Goal: Task Accomplishment & Management: Complete application form

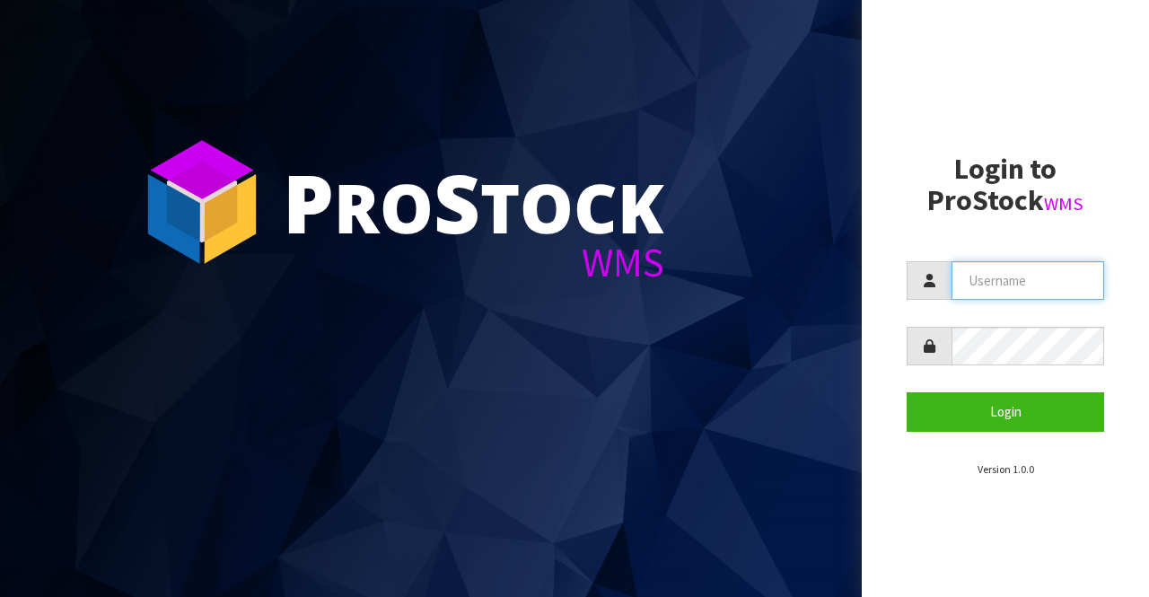
click at [1026, 279] on input "text" at bounding box center [1027, 280] width 153 height 39
type input "BIGGAME"
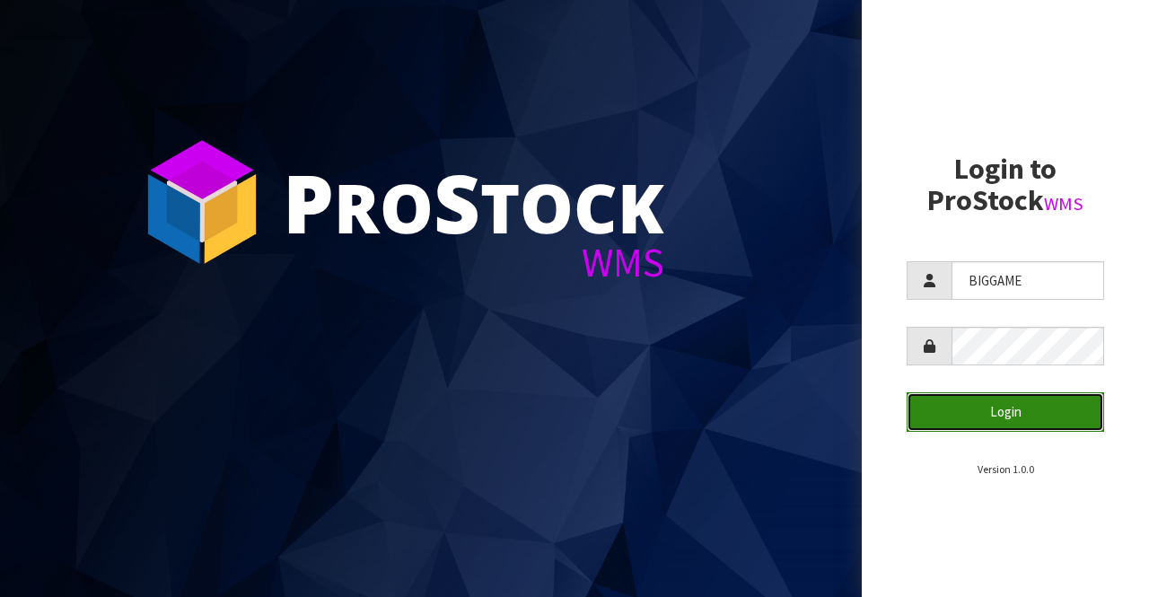
click at [987, 414] on button "Login" at bounding box center [1004, 411] width 197 height 39
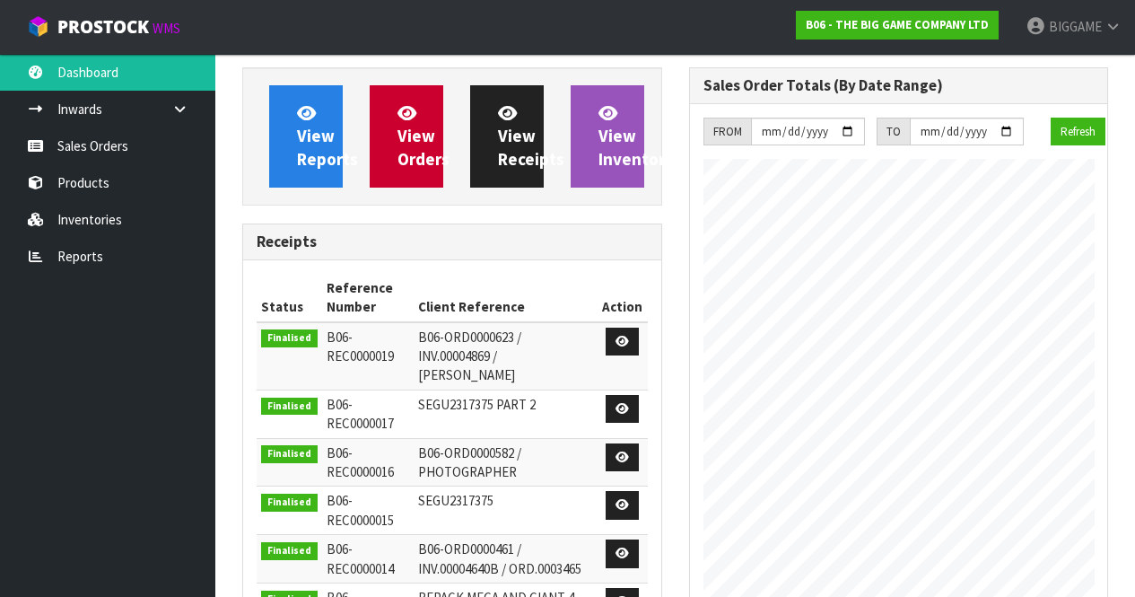
scroll to position [820, 446]
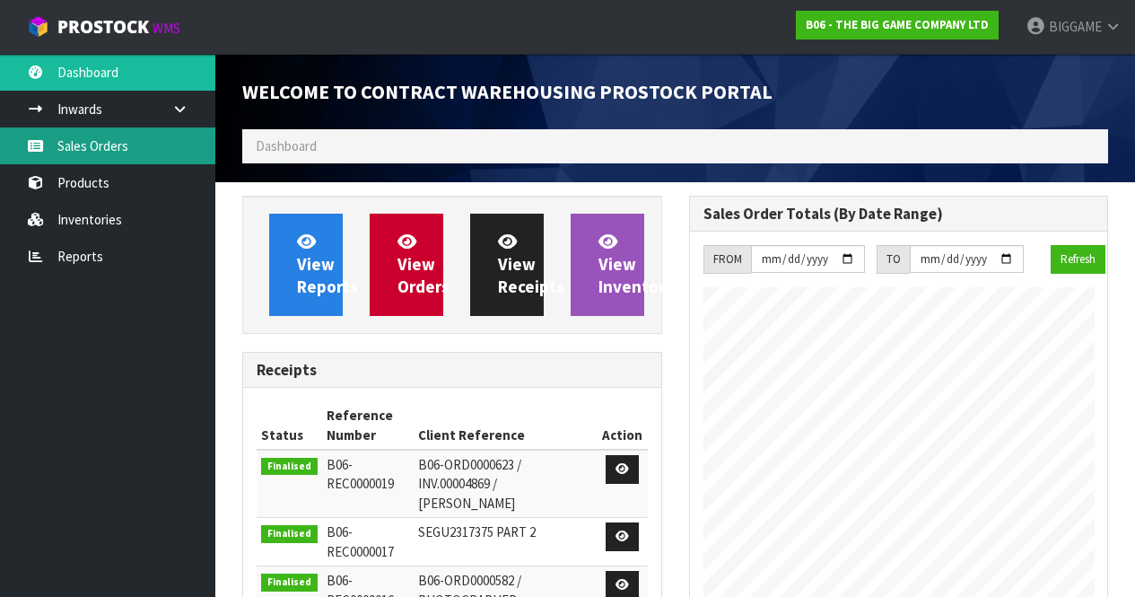
click at [122, 146] on link "Sales Orders" at bounding box center [107, 145] width 215 height 37
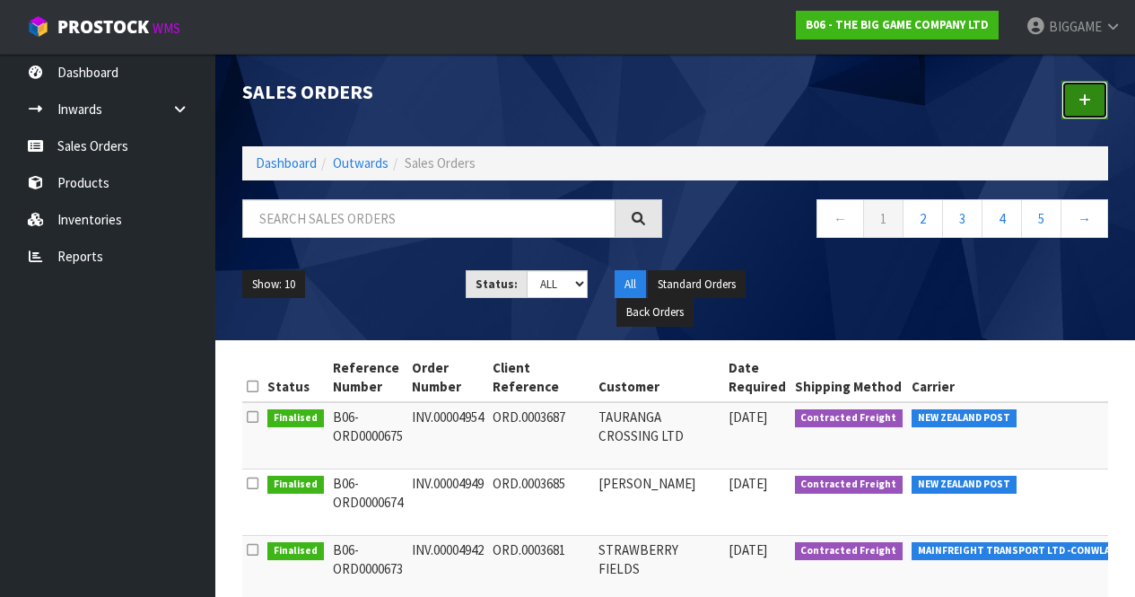
click at [1079, 102] on link at bounding box center [1085, 100] width 47 height 39
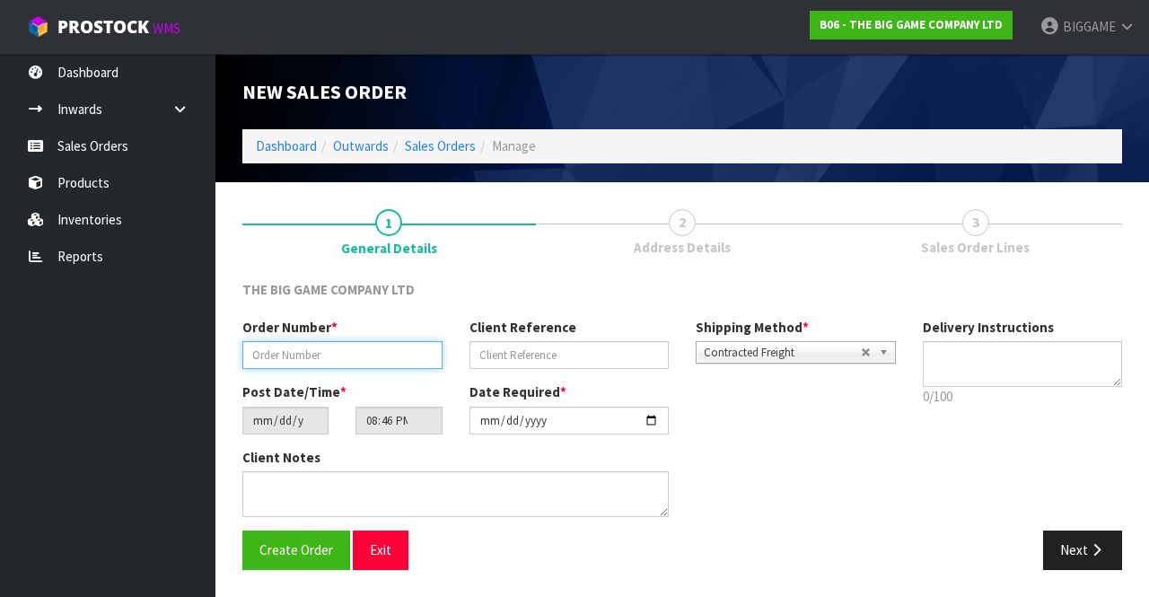
click at [336, 354] on input "text" at bounding box center [342, 355] width 200 height 28
type input "INV.00004953"
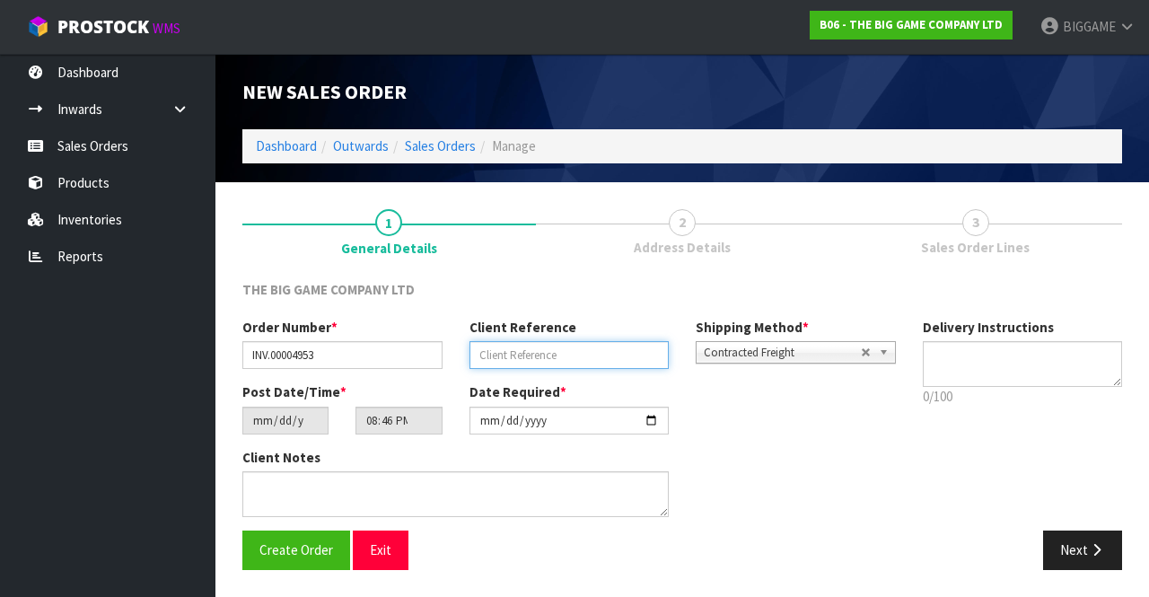
click at [498, 355] on input "text" at bounding box center [569, 355] width 200 height 28
type input "[PERSON_NAME]"
click at [959, 442] on div "Order Number * INV.00004953 Client Reference [PERSON_NAME] Shipping Method * Pi…" at bounding box center [682, 424] width 906 height 213
click at [1078, 539] on button "Next" at bounding box center [1082, 549] width 79 height 39
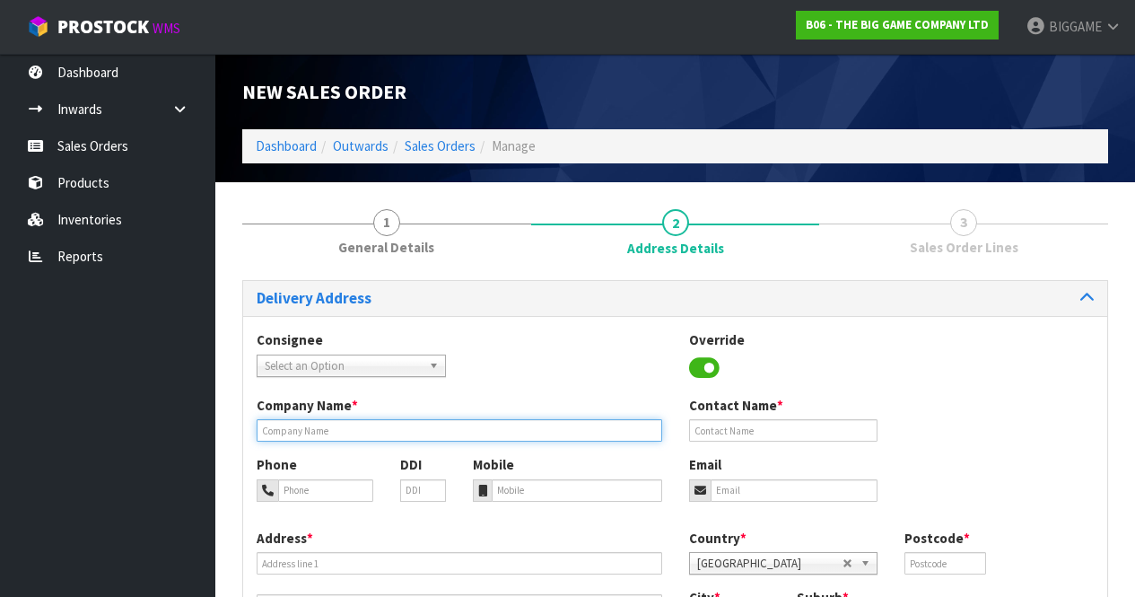
click at [408, 430] on input "text" at bounding box center [460, 430] width 406 height 22
type input "TURANGA CREEK WEDDING & EVENTS"
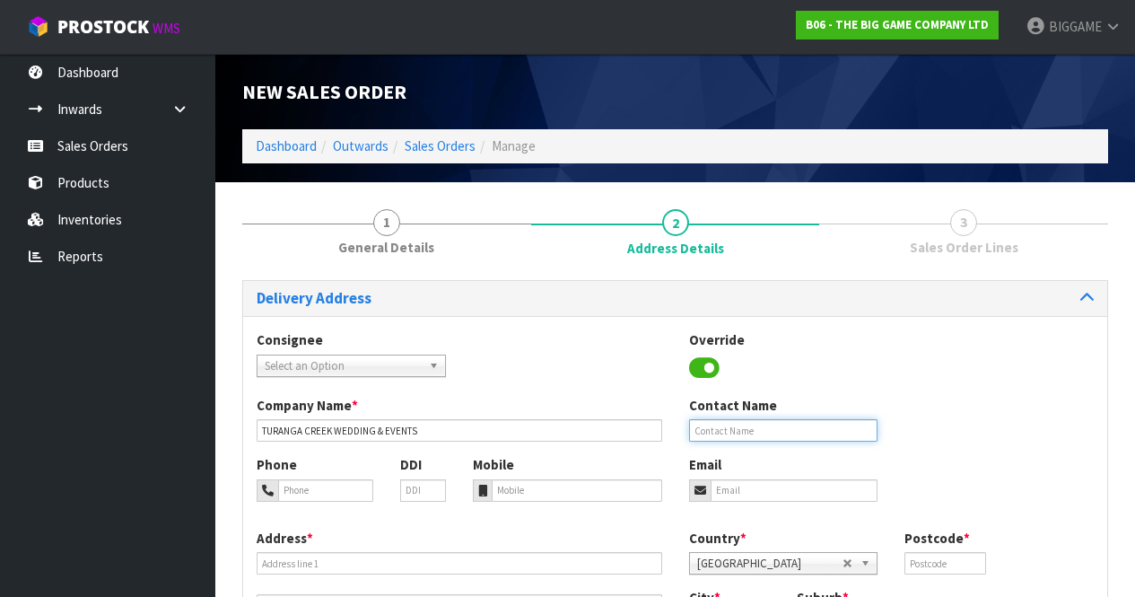
click at [739, 425] on input "text" at bounding box center [783, 430] width 189 height 22
type input "[PERSON_NAME]"
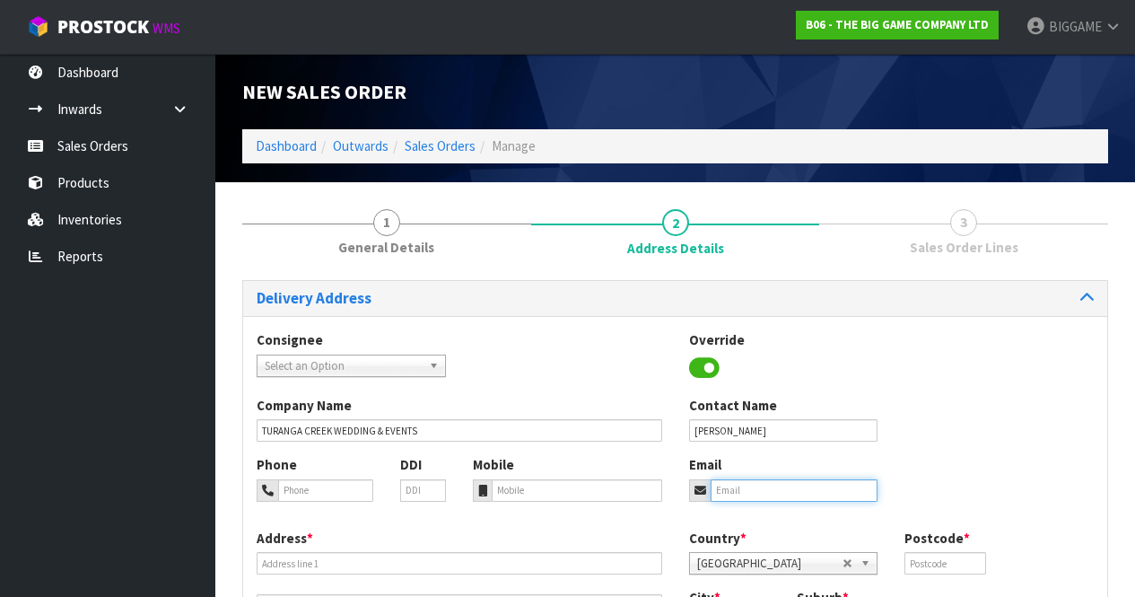
click at [751, 492] on input "email" at bounding box center [795, 490] width 168 height 22
type input "[EMAIL_ADDRESS][DOMAIN_NAME]"
click at [925, 559] on input "text" at bounding box center [945, 563] width 81 height 22
type input "2576"
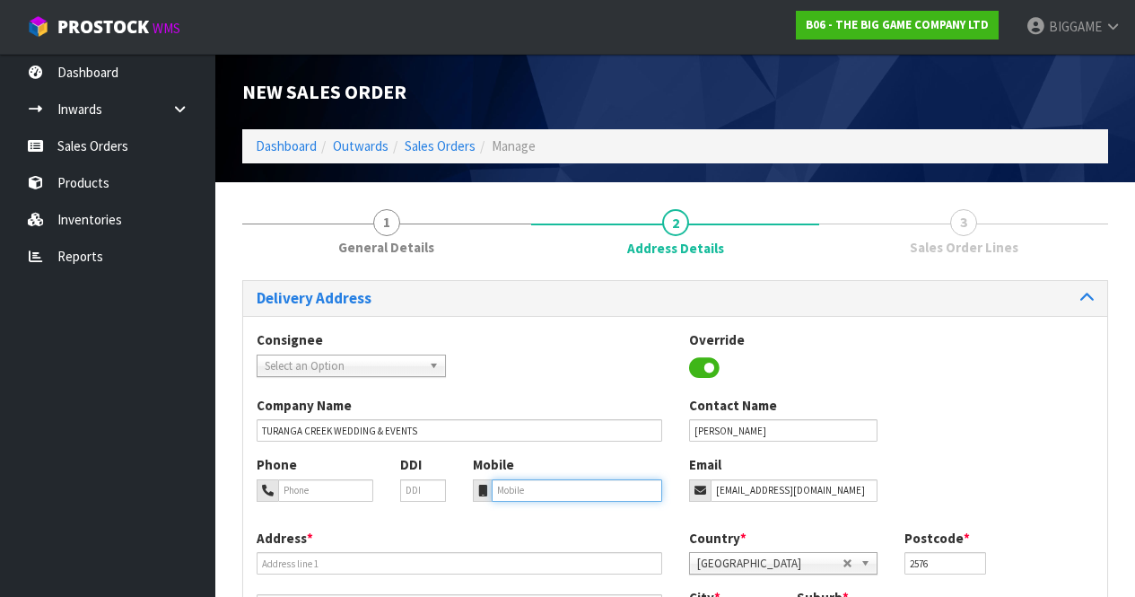
click at [512, 489] on input "tel" at bounding box center [577, 490] width 171 height 22
type input "0212733968"
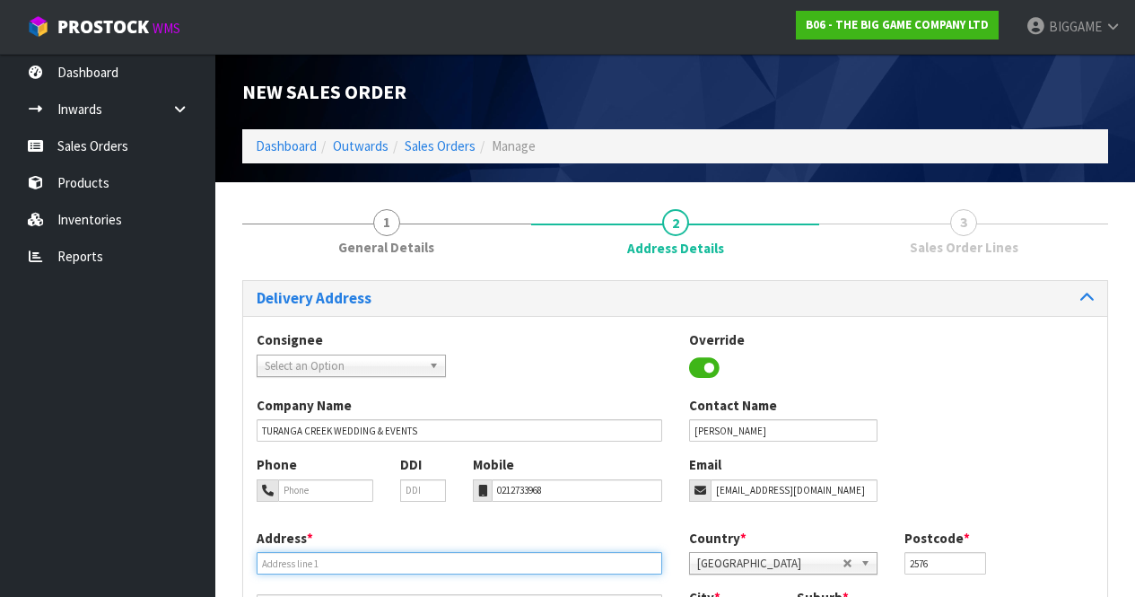
click at [359, 564] on input "text" at bounding box center [460, 563] width 406 height 22
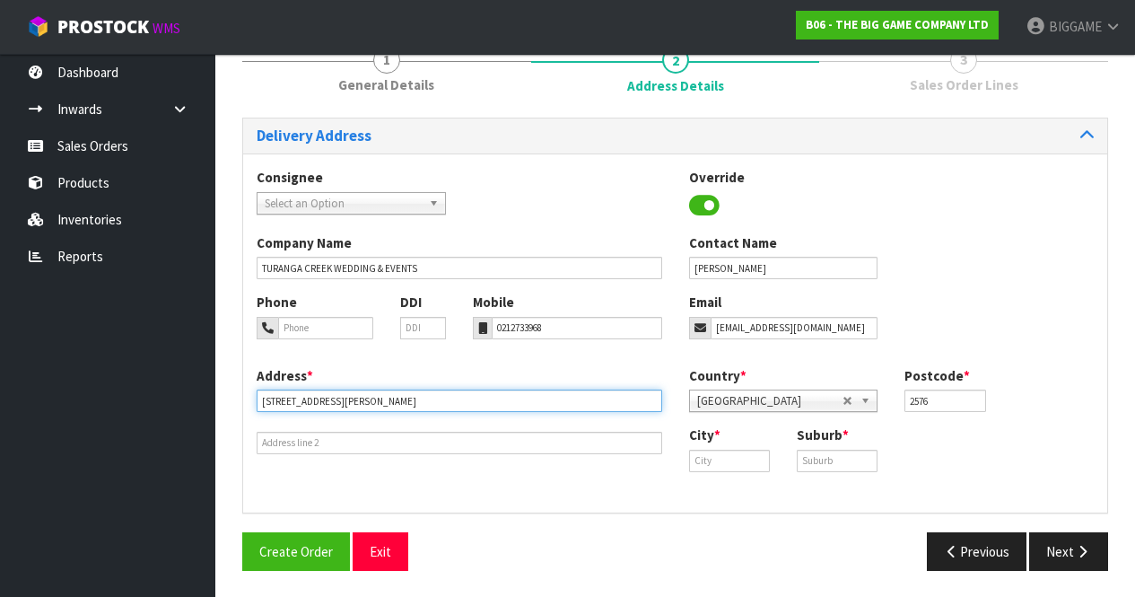
scroll to position [163, 0]
type input "[STREET_ADDRESS][PERSON_NAME]"
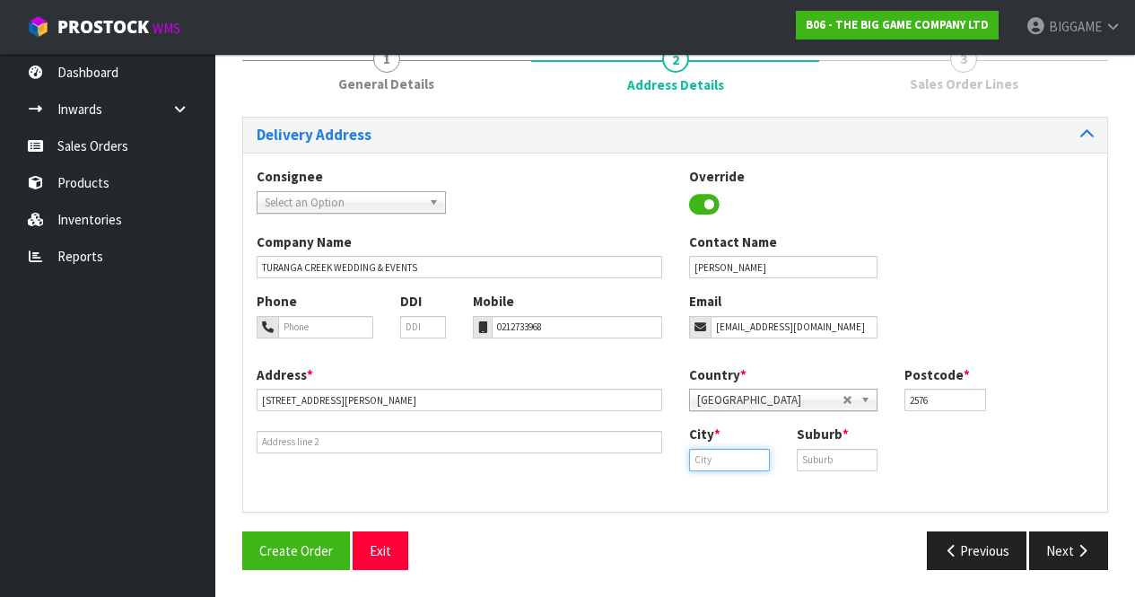
click at [723, 459] on input "text" at bounding box center [729, 460] width 81 height 22
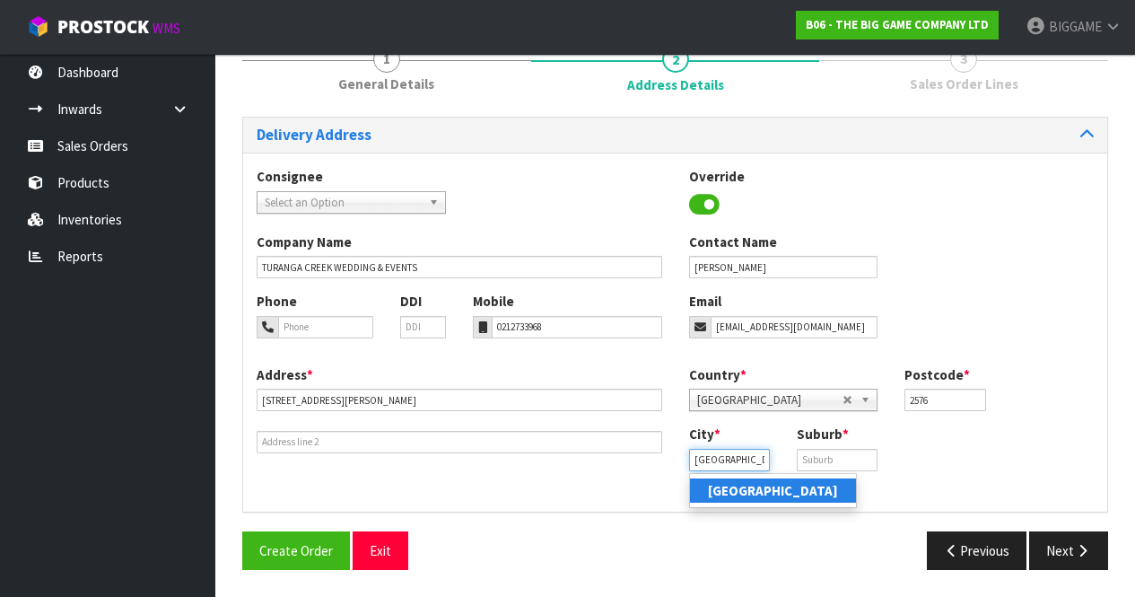
type input "[GEOGRAPHIC_DATA]"
click at [734, 486] on strong "[GEOGRAPHIC_DATA]" at bounding box center [773, 490] width 130 height 17
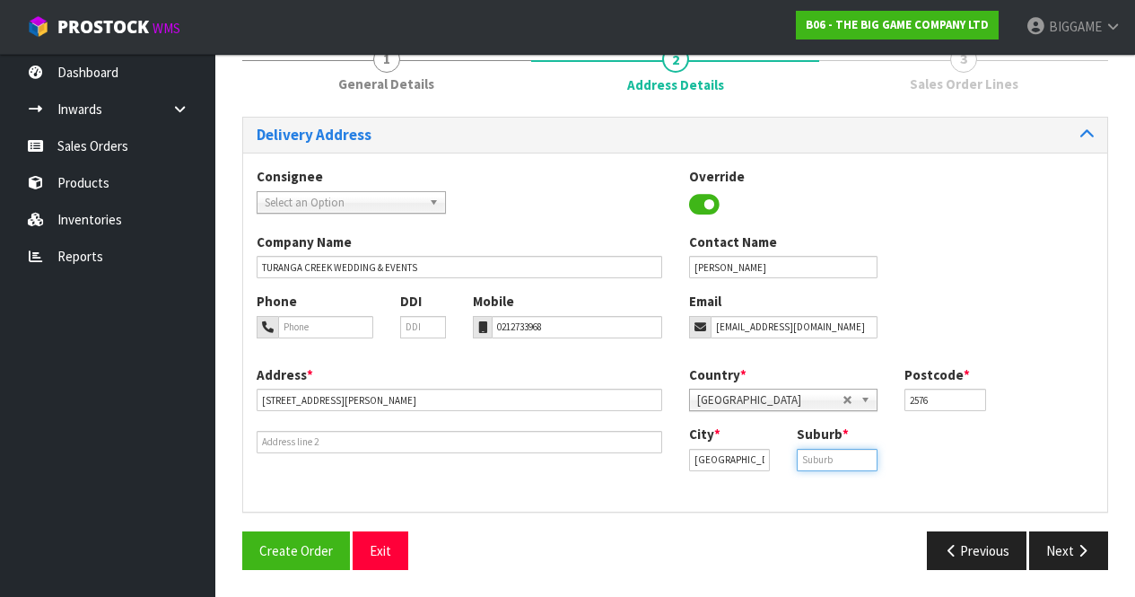
click at [807, 459] on input "text" at bounding box center [837, 460] width 81 height 22
type input "[PERSON_NAME]"
click at [1063, 547] on button "Next" at bounding box center [1068, 550] width 79 height 39
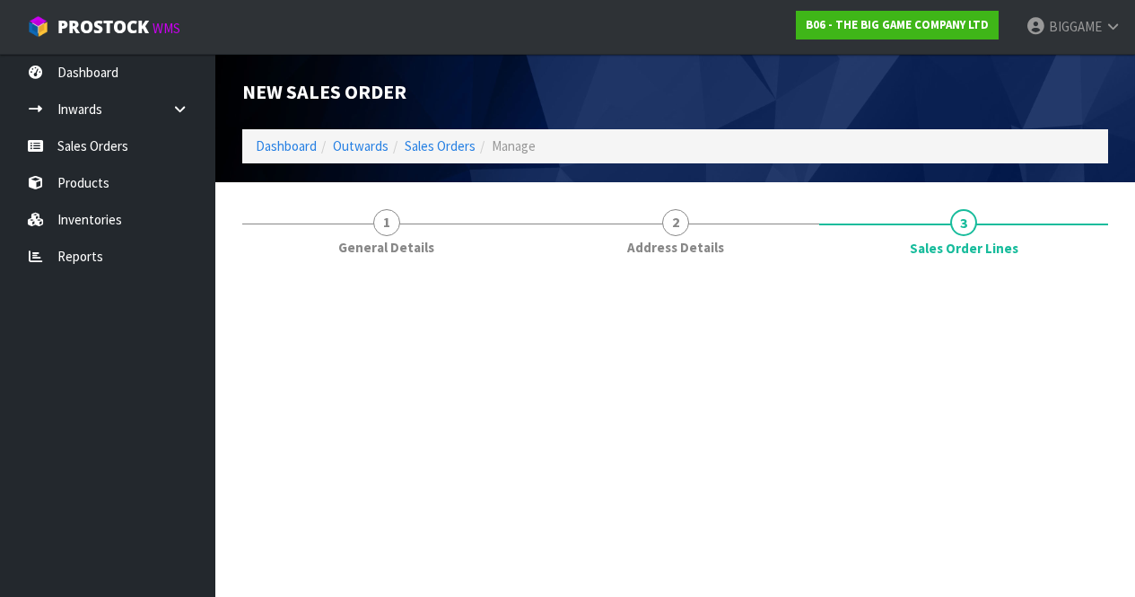
scroll to position [0, 0]
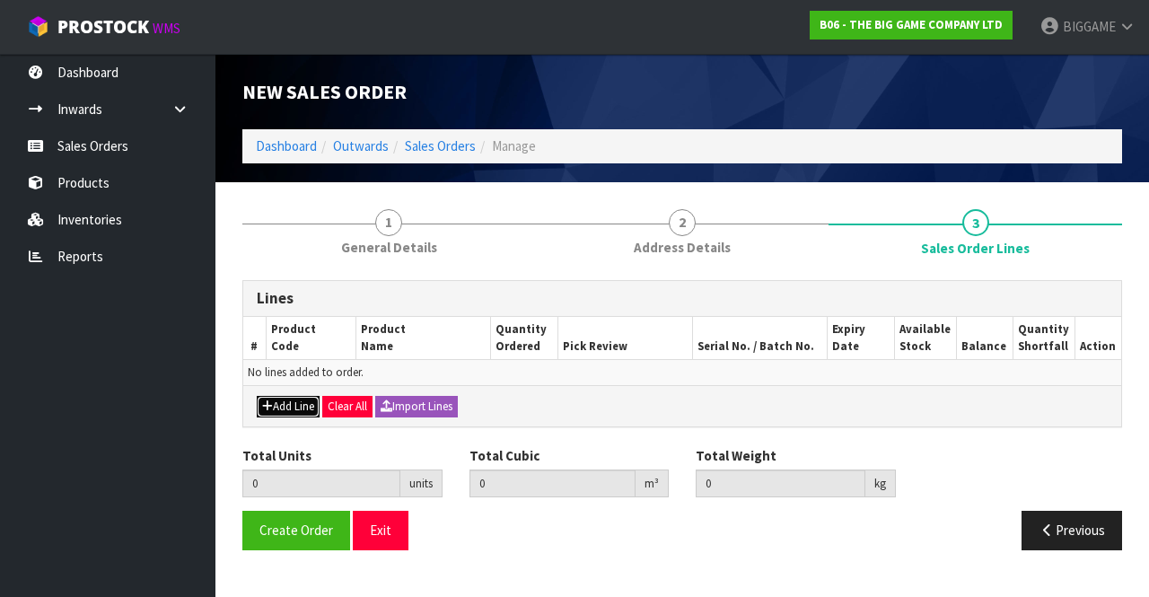
click at [278, 401] on button "Add Line" at bounding box center [288, 407] width 63 height 22
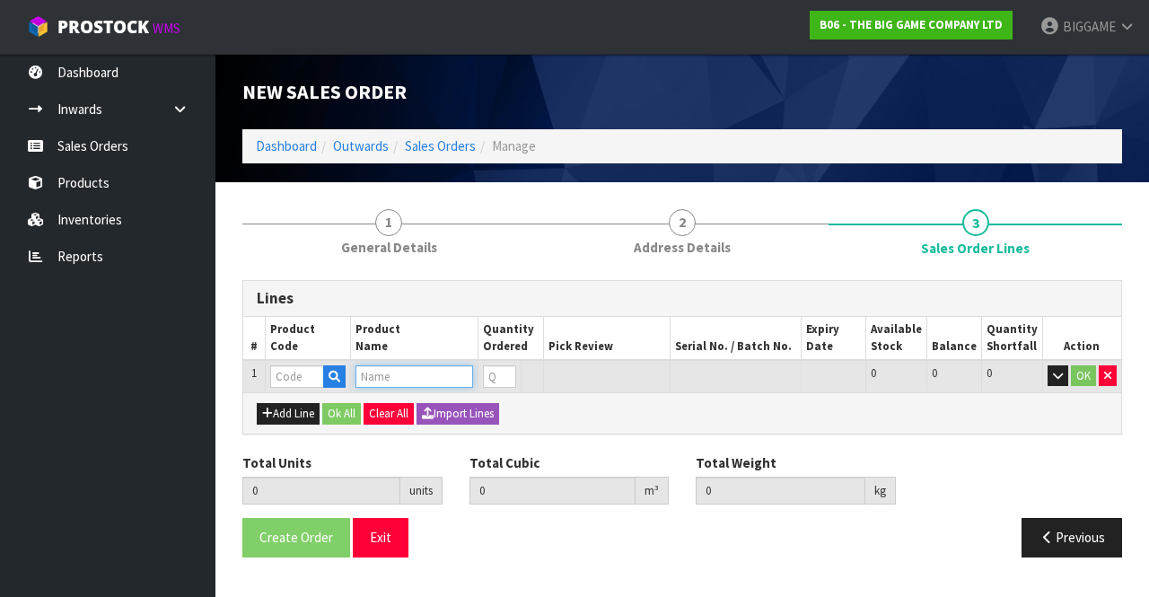
click at [370, 372] on input "text" at bounding box center [414, 376] width 118 height 22
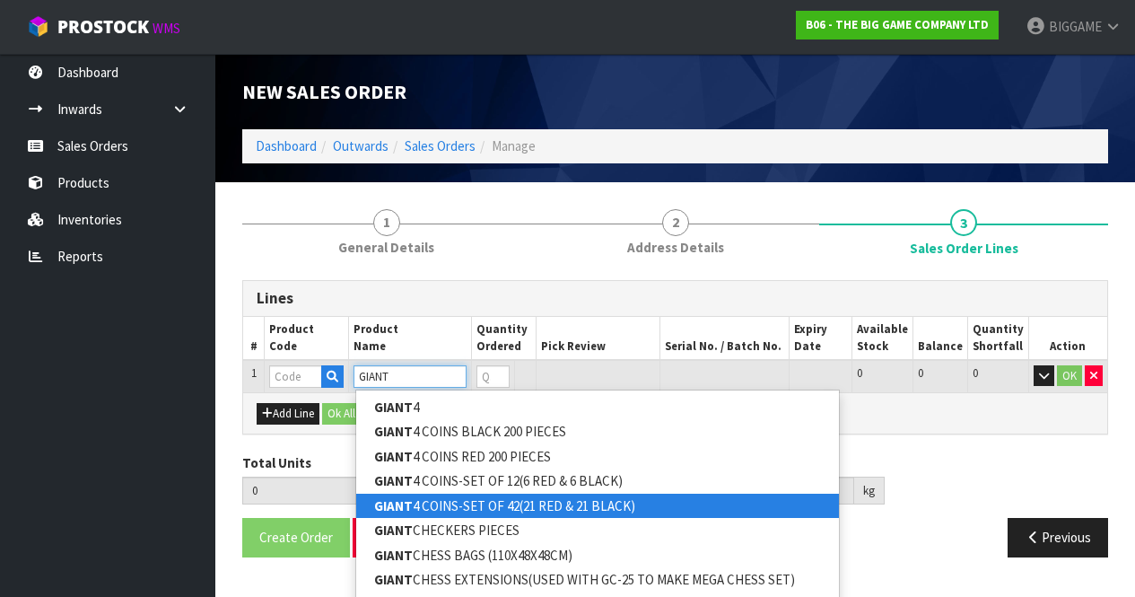
type input "GIANT"
click at [439, 501] on link "GIANT 4 COINS-SET OF 42(21 RED & 21 BLACK)" at bounding box center [597, 506] width 483 height 24
type input "GIANT 4 COINS-SET OF 42(21 RED & 21 BLACK)"
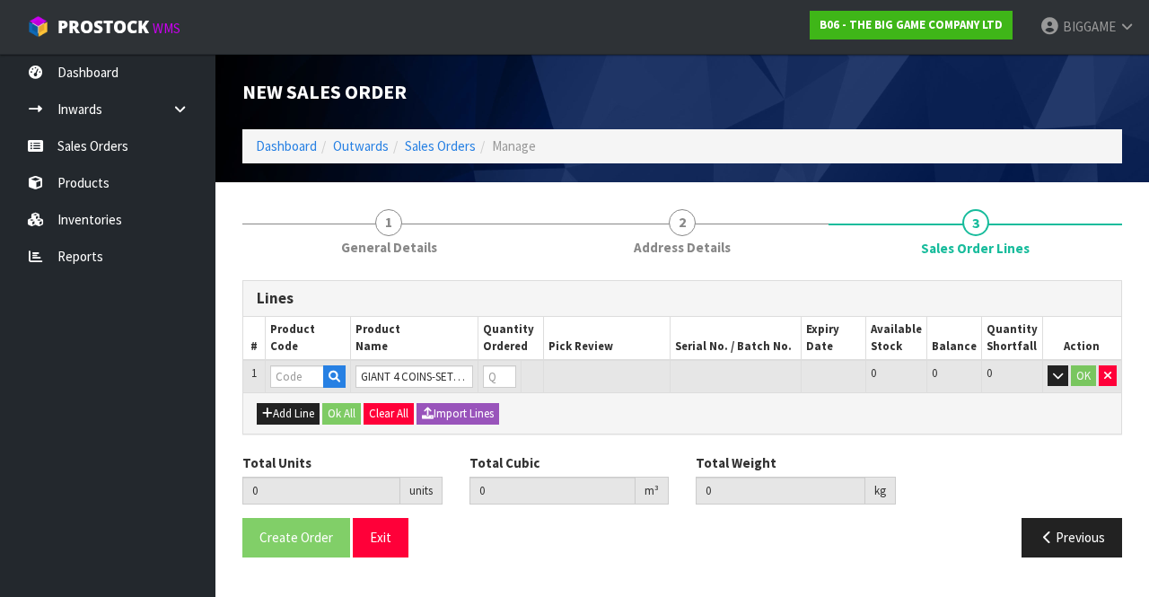
type input "0.000000"
type input "0.000"
type input "BSLMGC42"
type input "0"
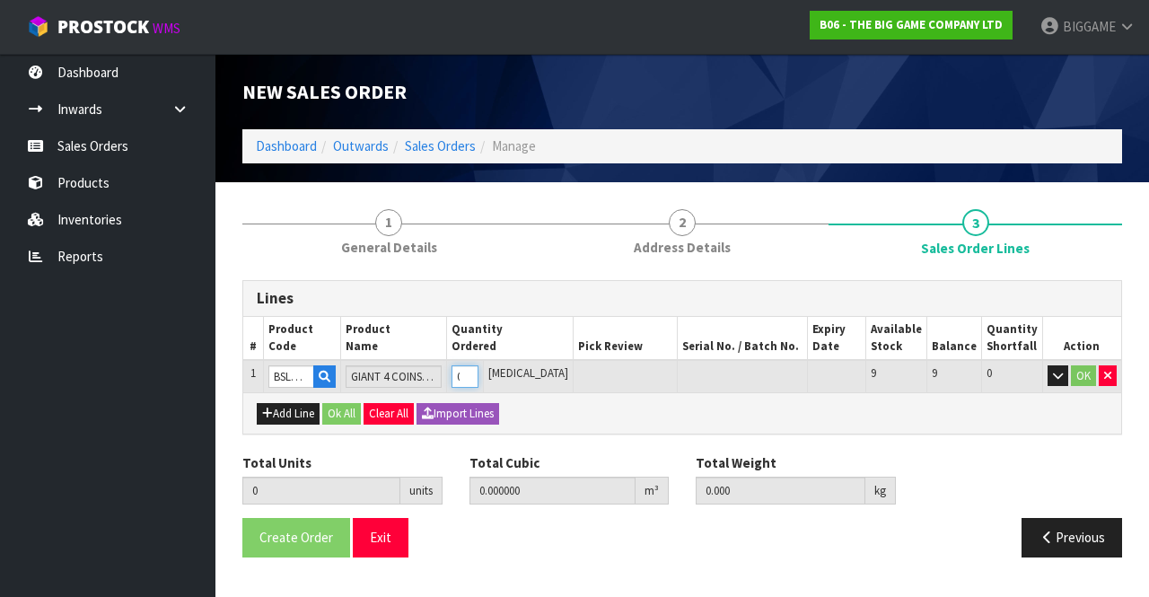
type input "1"
type input "0.001944"
type input "0.7"
type input "1"
click at [477, 370] on input "1" at bounding box center [464, 376] width 26 height 22
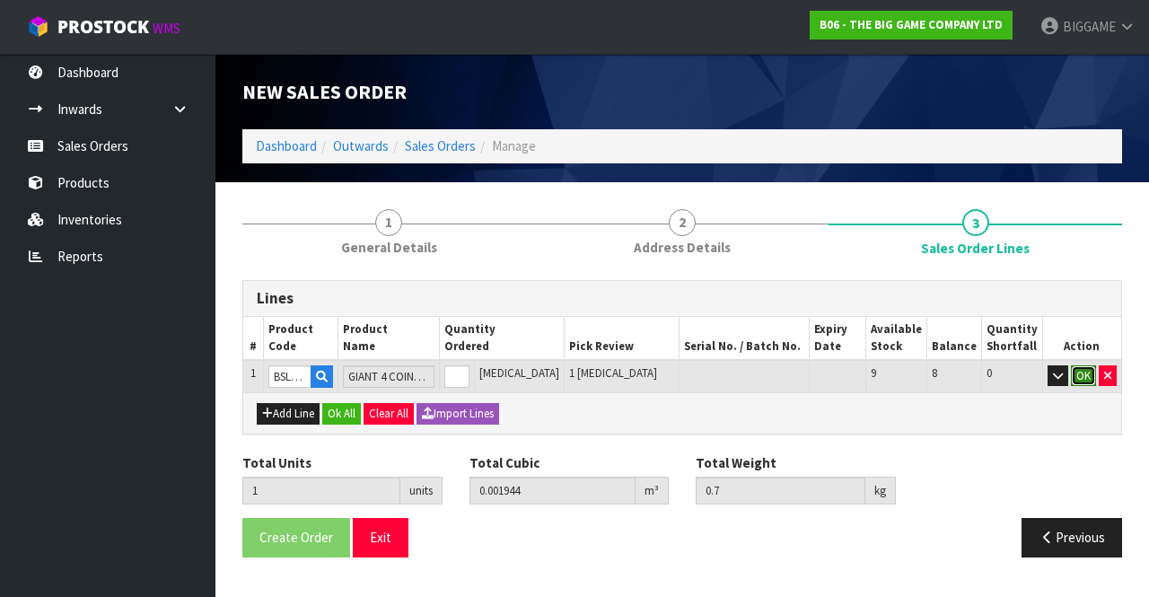
click at [1080, 370] on button "OK" at bounding box center [1083, 376] width 25 height 22
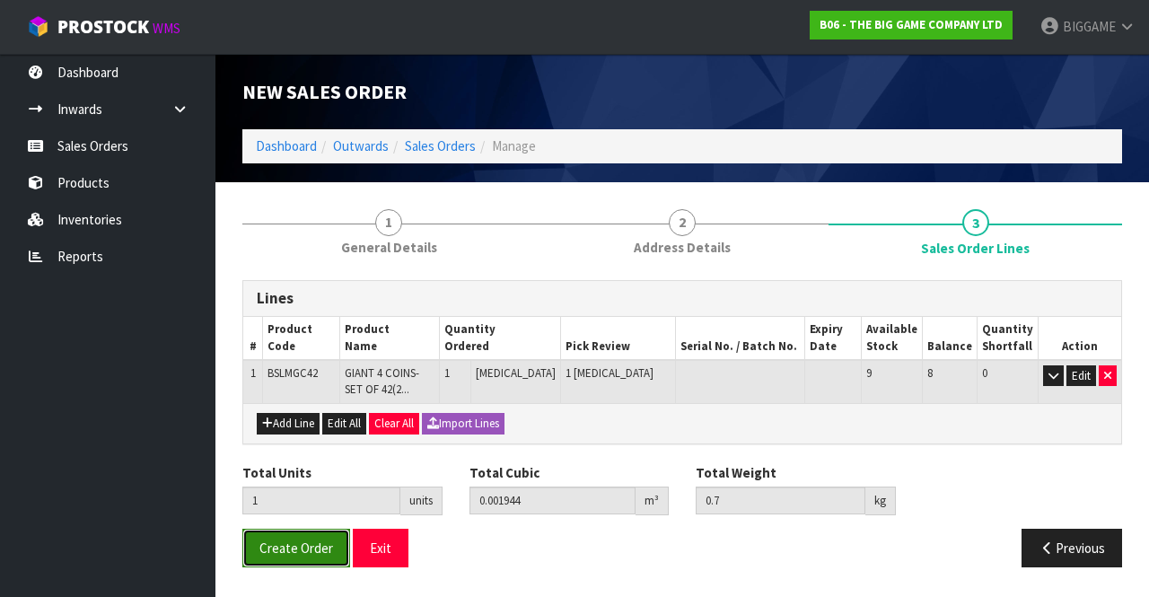
click at [311, 539] on span "Create Order" at bounding box center [296, 547] width 74 height 17
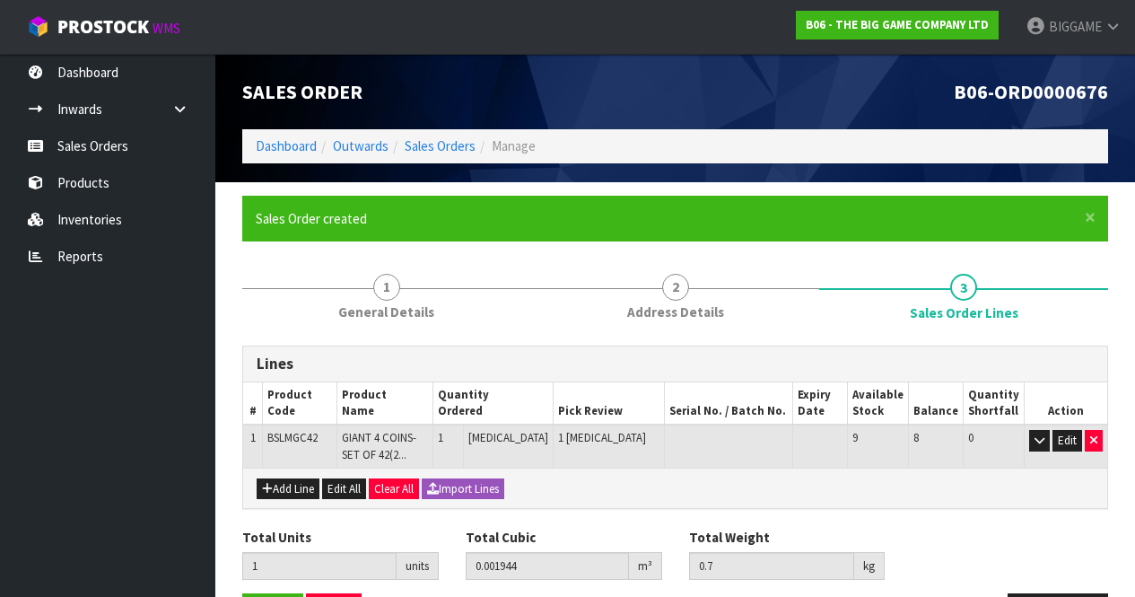
scroll to position [62, 0]
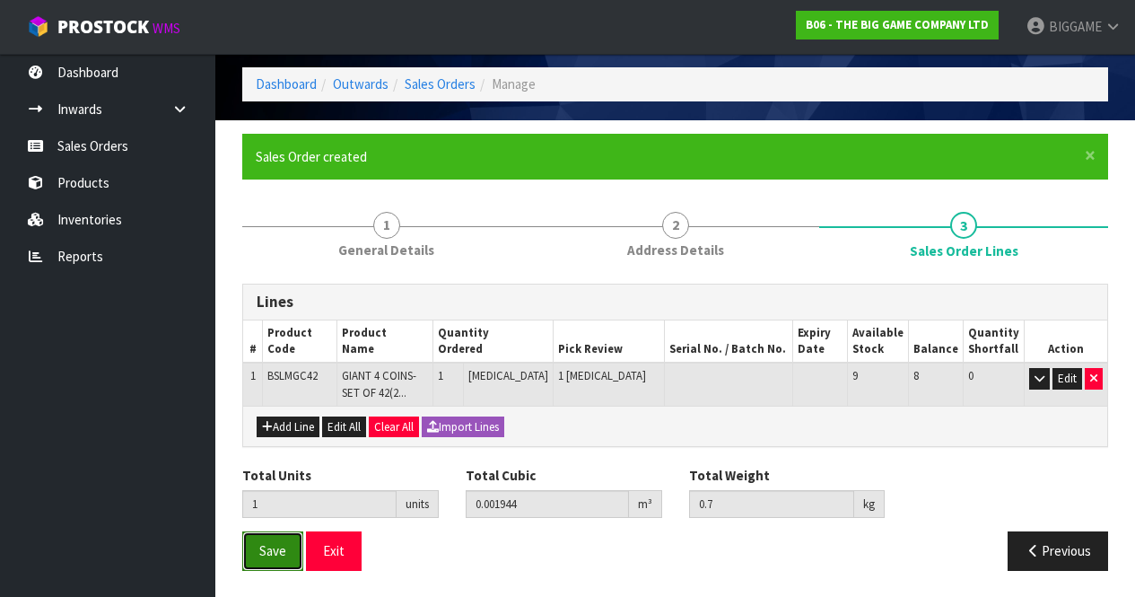
click at [282, 546] on span "Save" at bounding box center [272, 550] width 27 height 17
click at [272, 545] on span "Save" at bounding box center [272, 550] width 27 height 17
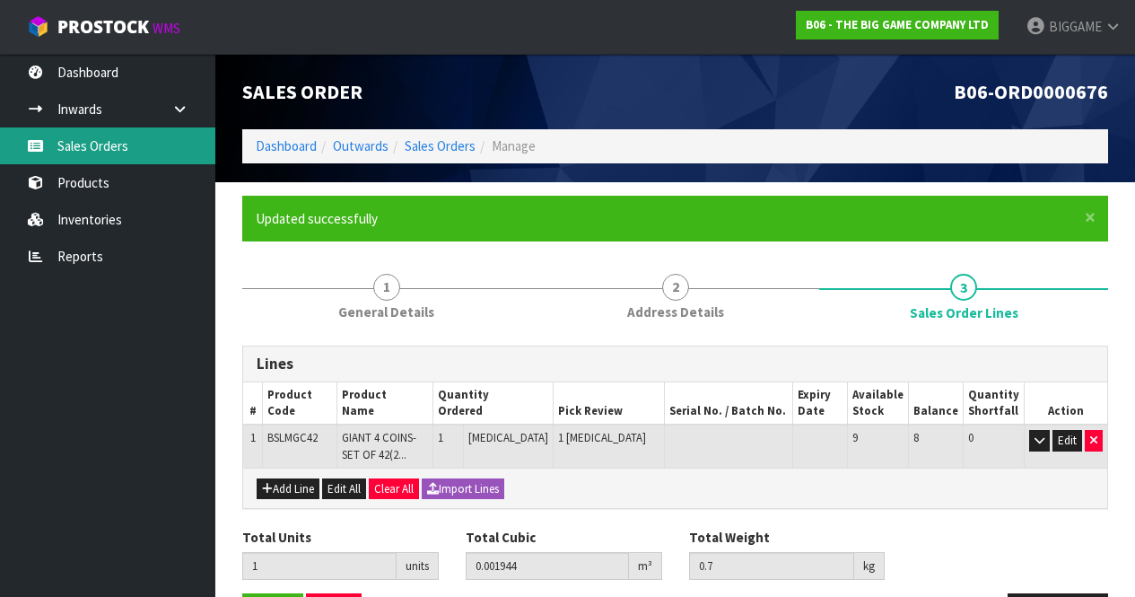
click at [103, 148] on link "Sales Orders" at bounding box center [107, 145] width 215 height 37
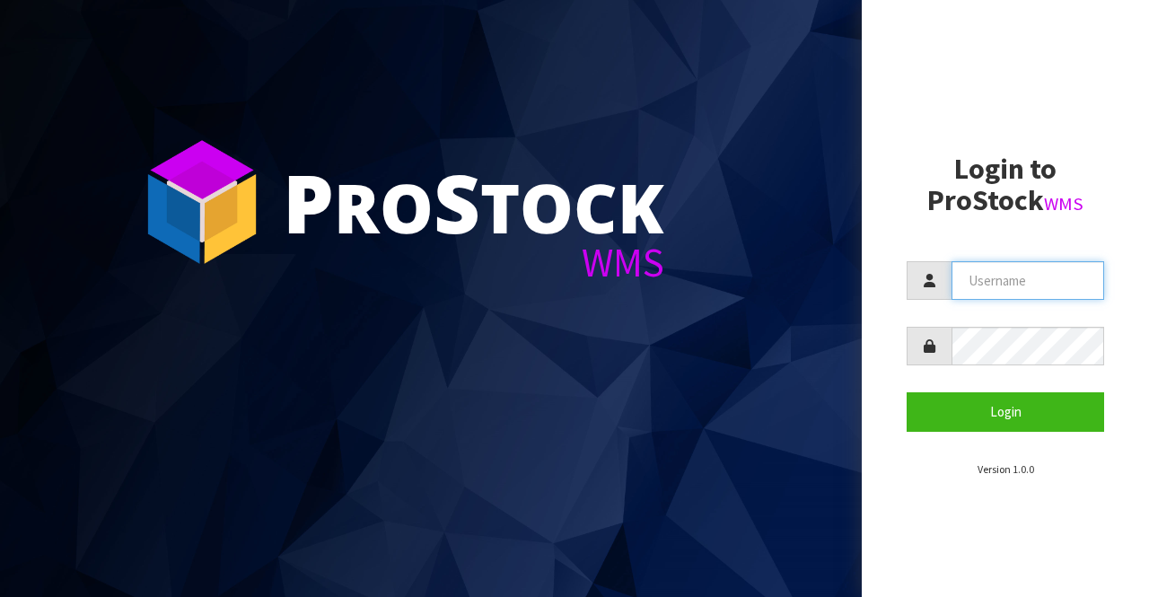
click at [970, 277] on input "text" at bounding box center [1027, 280] width 153 height 39
type input "BIGGAME"
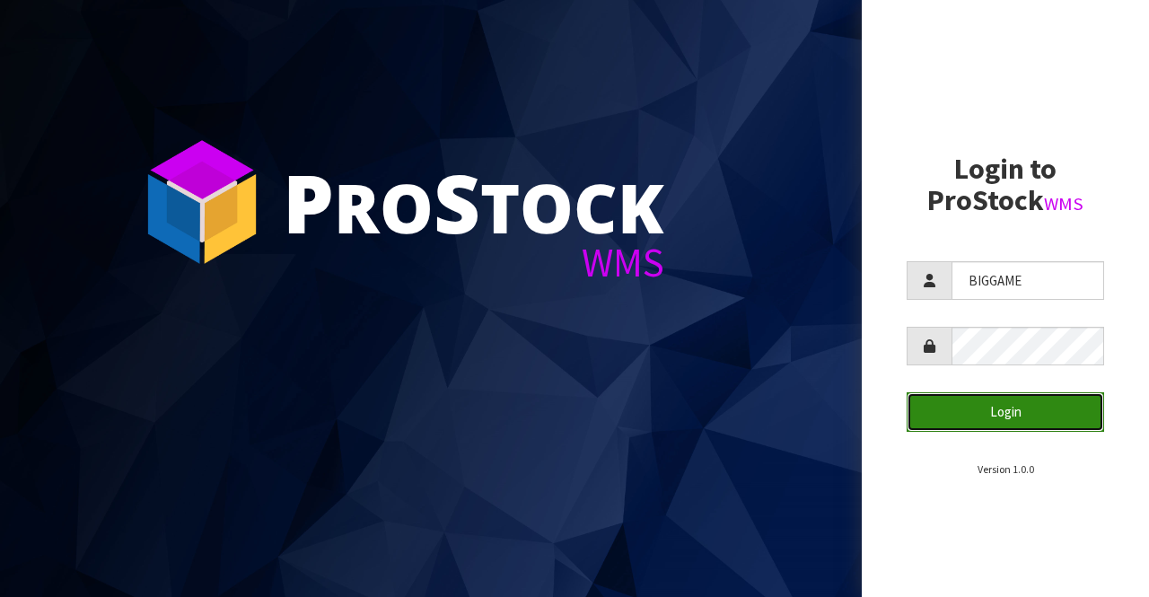
click at [972, 405] on button "Login" at bounding box center [1004, 411] width 197 height 39
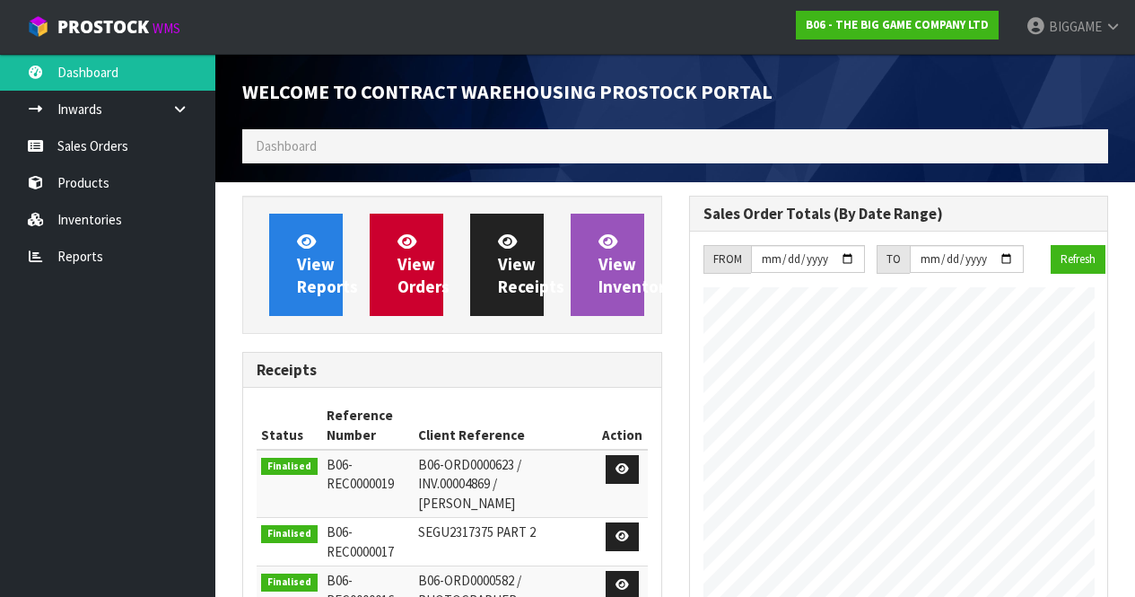
scroll to position [869, 446]
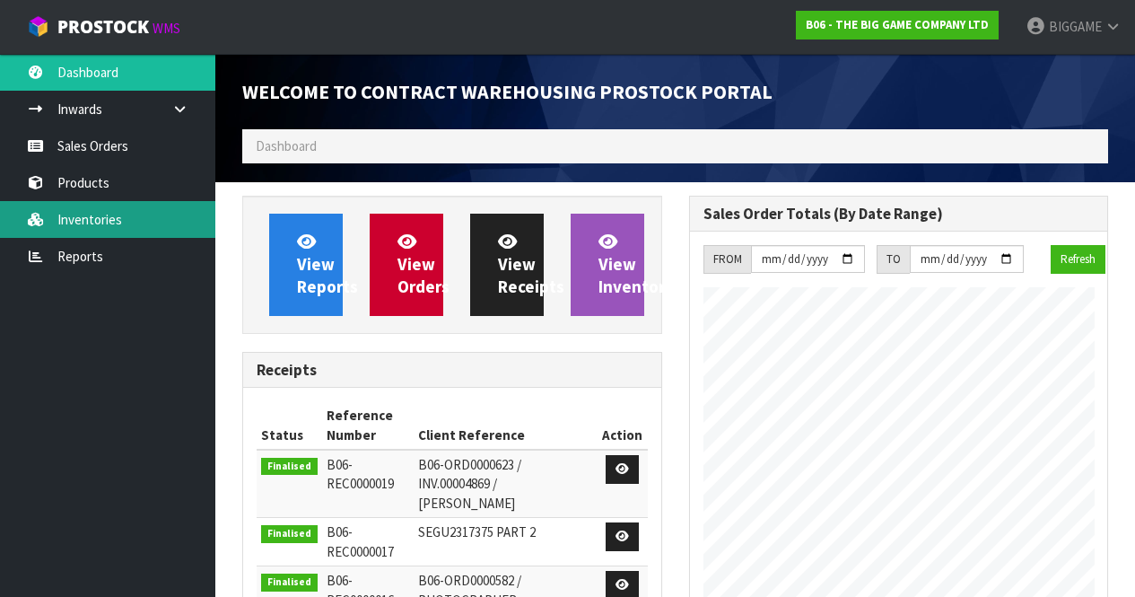
click at [159, 210] on link "Inventories" at bounding box center [107, 219] width 215 height 37
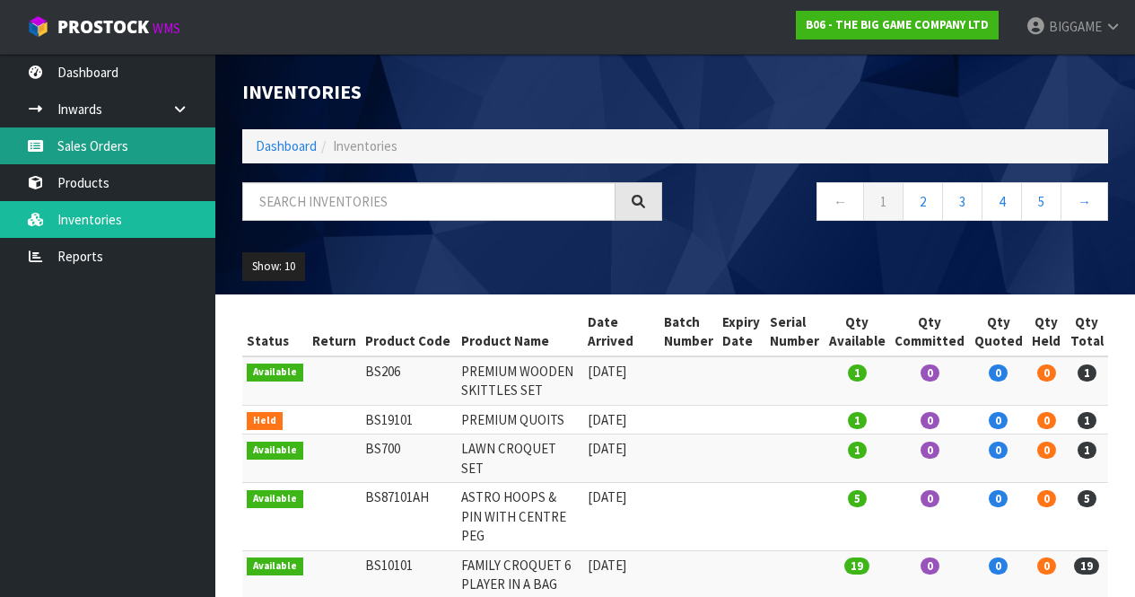
click at [127, 145] on link "Sales Orders" at bounding box center [107, 145] width 215 height 37
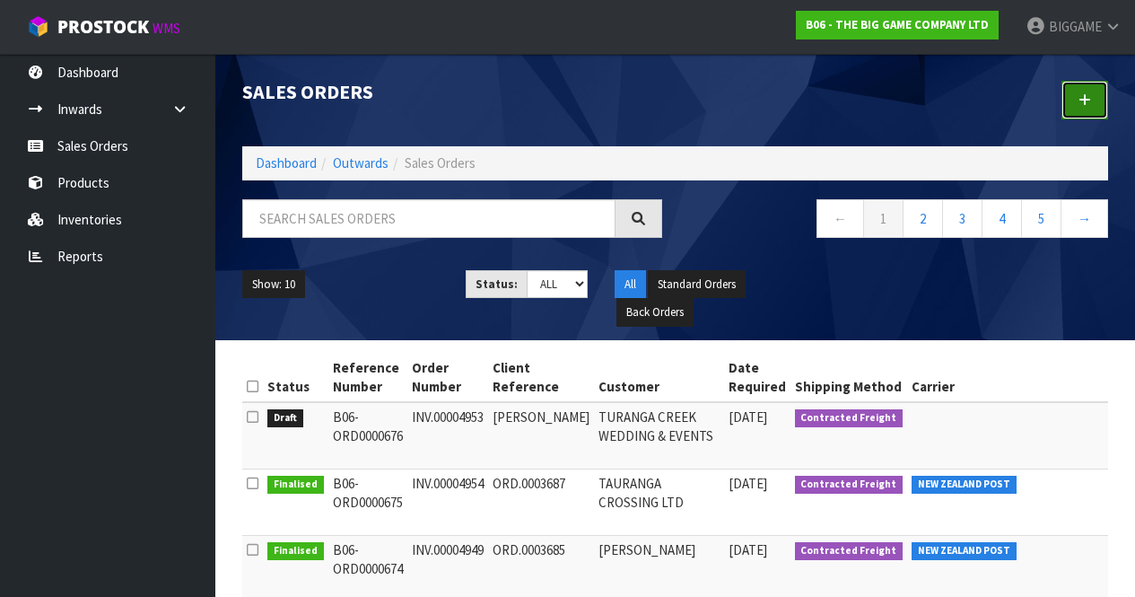
click at [1080, 100] on icon at bounding box center [1085, 99] width 13 height 13
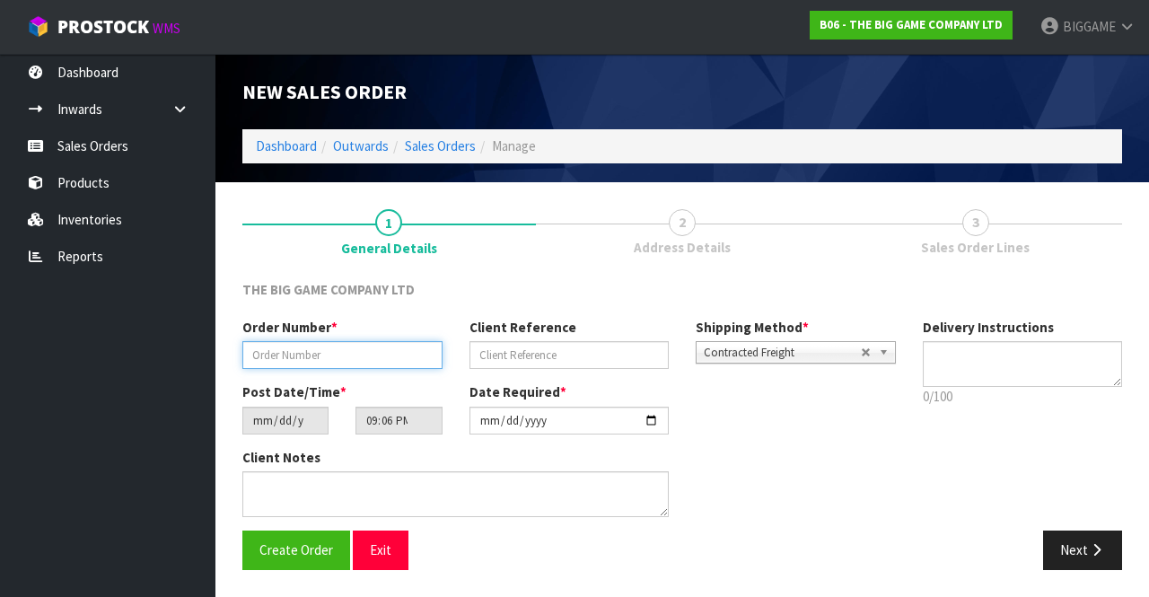
click at [395, 355] on input "text" at bounding box center [342, 355] width 200 height 28
type input "INV.00004957"
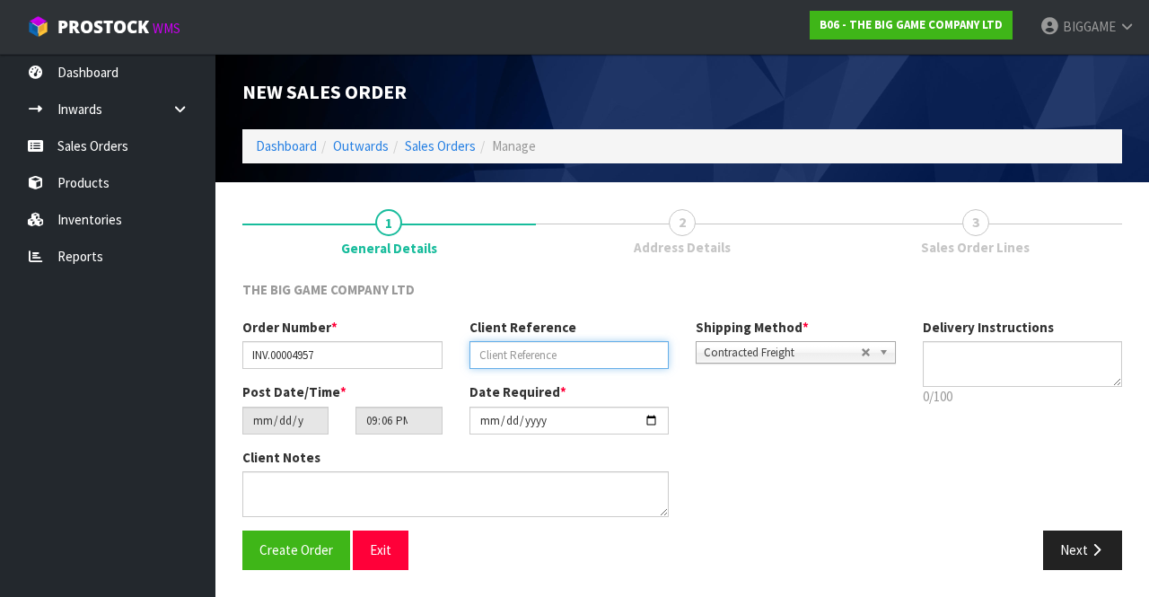
click at [501, 347] on input "text" at bounding box center [569, 355] width 200 height 28
click at [491, 355] on input "P.).530901" at bounding box center [569, 355] width 200 height 28
type input "P.O.530901"
click at [1072, 541] on button "Next" at bounding box center [1082, 549] width 79 height 39
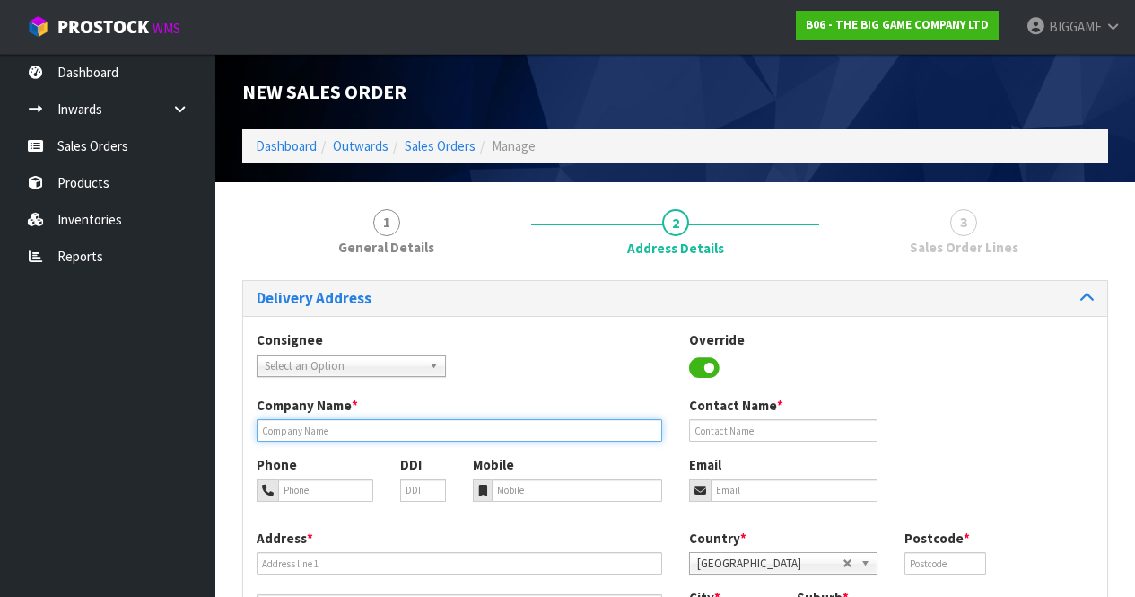
click at [411, 431] on input "text" at bounding box center [460, 430] width 406 height 22
click at [411, 431] on input "RYMAN" at bounding box center [460, 430] width 406 height 22
type input "RYMAN HEALTHCARE LTD"
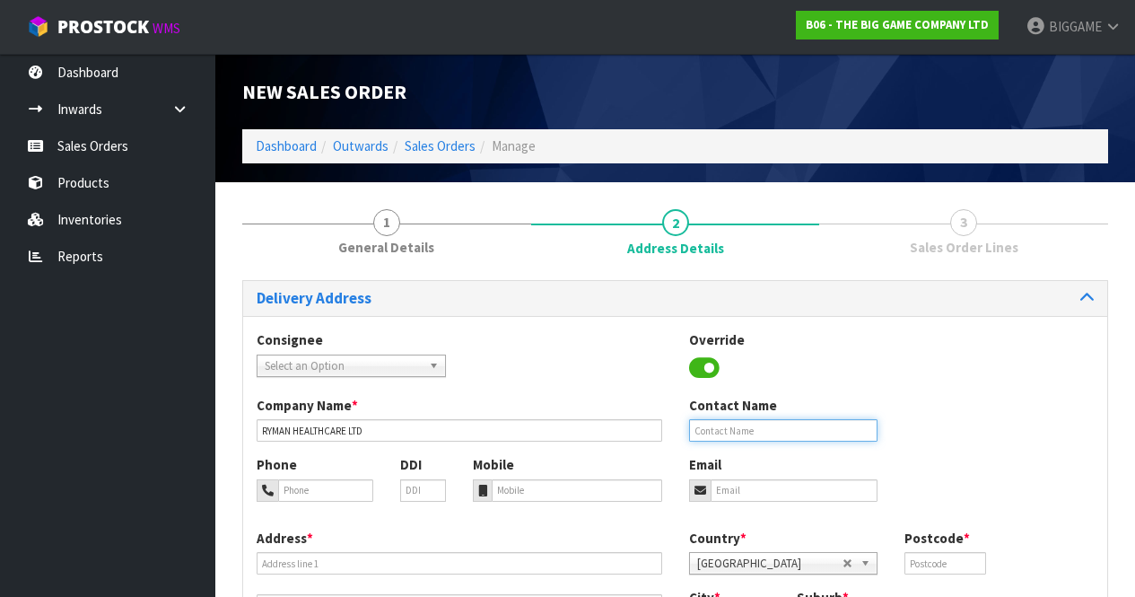
click at [711, 426] on input "text" at bounding box center [783, 430] width 189 height 22
type input "JANE/VM"
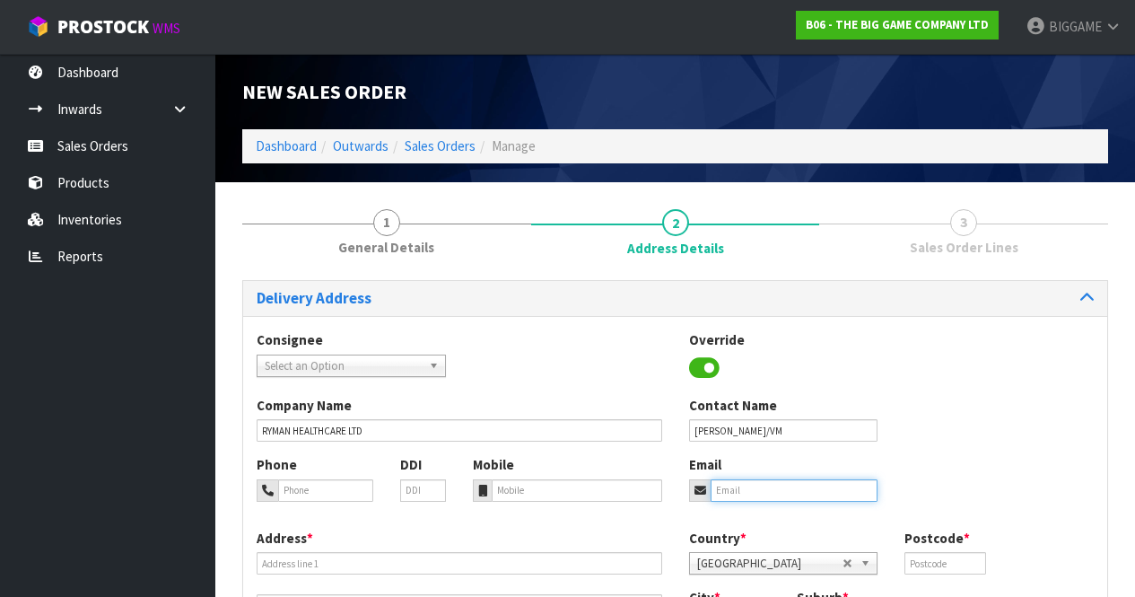
click at [752, 490] on input "email" at bounding box center [795, 490] width 168 height 22
type input "purchasing@rymanhealthcare.com"
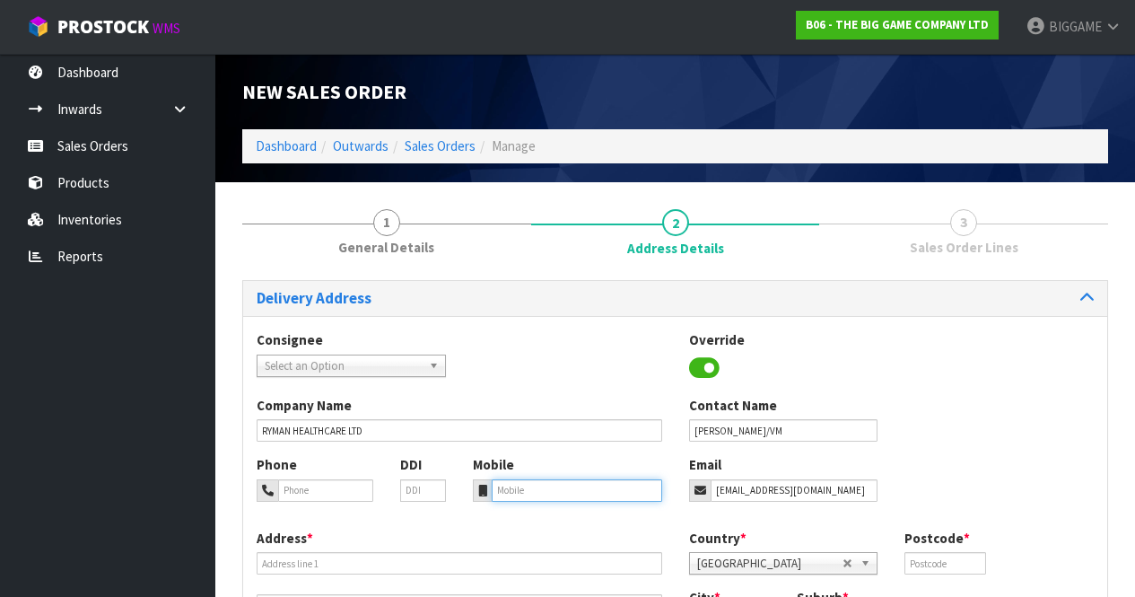
click at [539, 490] on input "tel" at bounding box center [577, 490] width 171 height 22
click at [941, 365] on div "Consignee 000001.BAY MECHANICS - BAY MECHANICS 000001A - BRAKE & TRANSMISSION N…" at bounding box center [675, 363] width 864 height 66
click at [342, 493] on input "tel" at bounding box center [325, 490] width 95 height 22
type input "036696178"
click at [551, 490] on input "tel" at bounding box center [577, 490] width 171 height 22
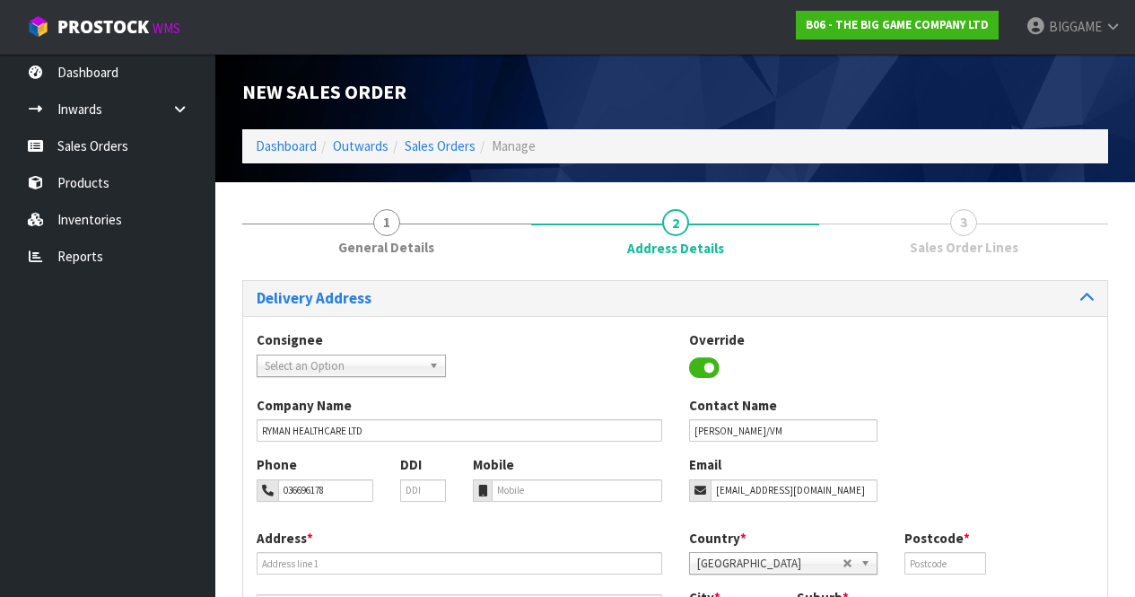
click at [518, 540] on div "Address *" at bounding box center [459, 573] width 433 height 88
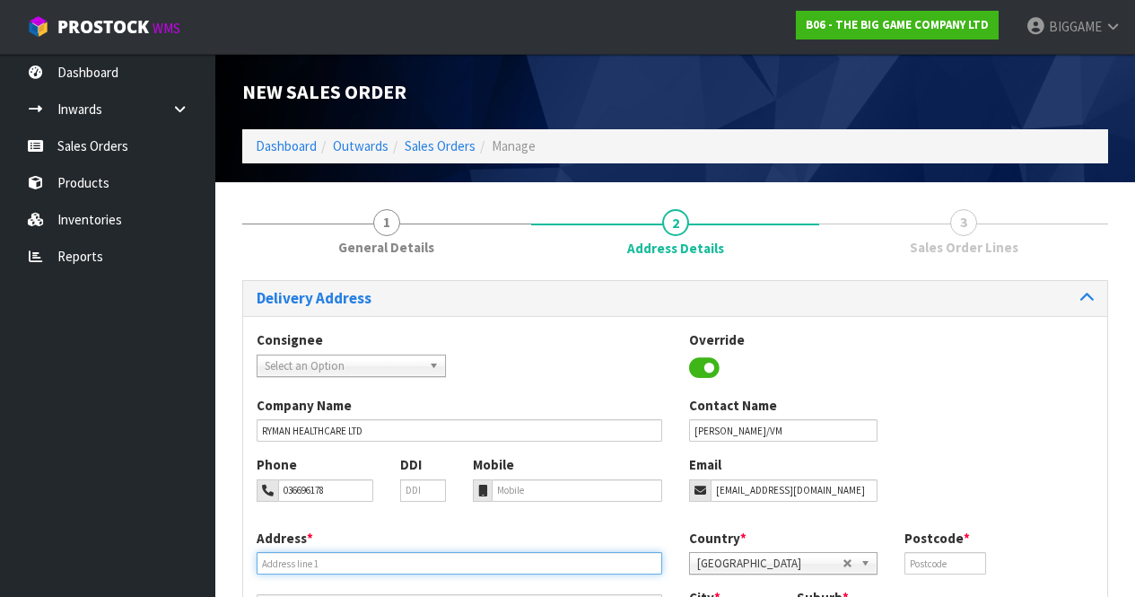
click at [379, 564] on input "text" at bounding box center [460, 563] width 406 height 22
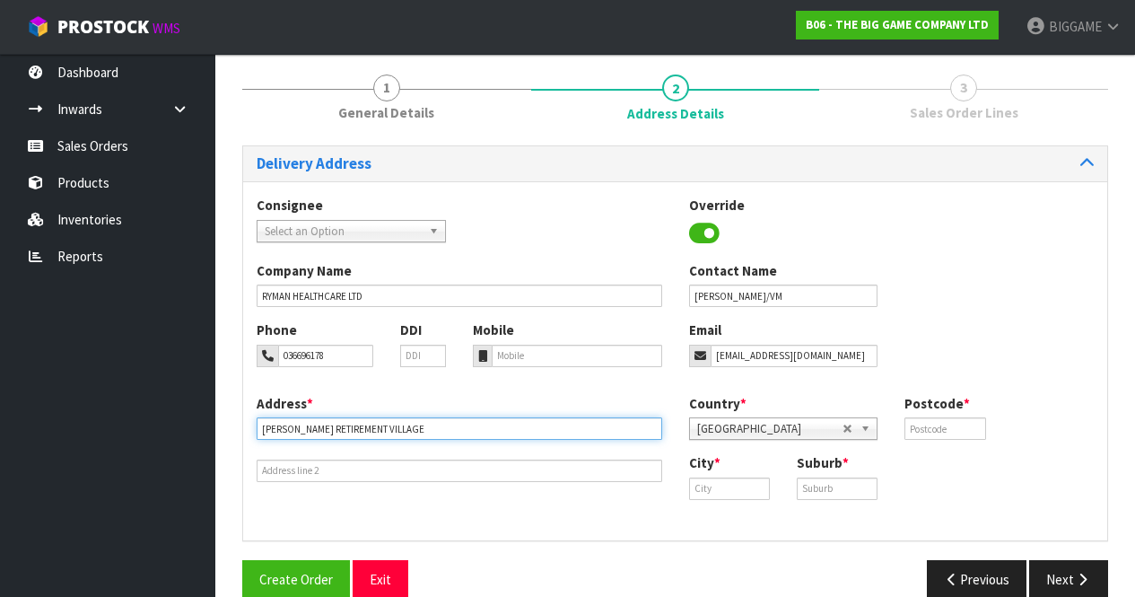
scroll to position [153, 0]
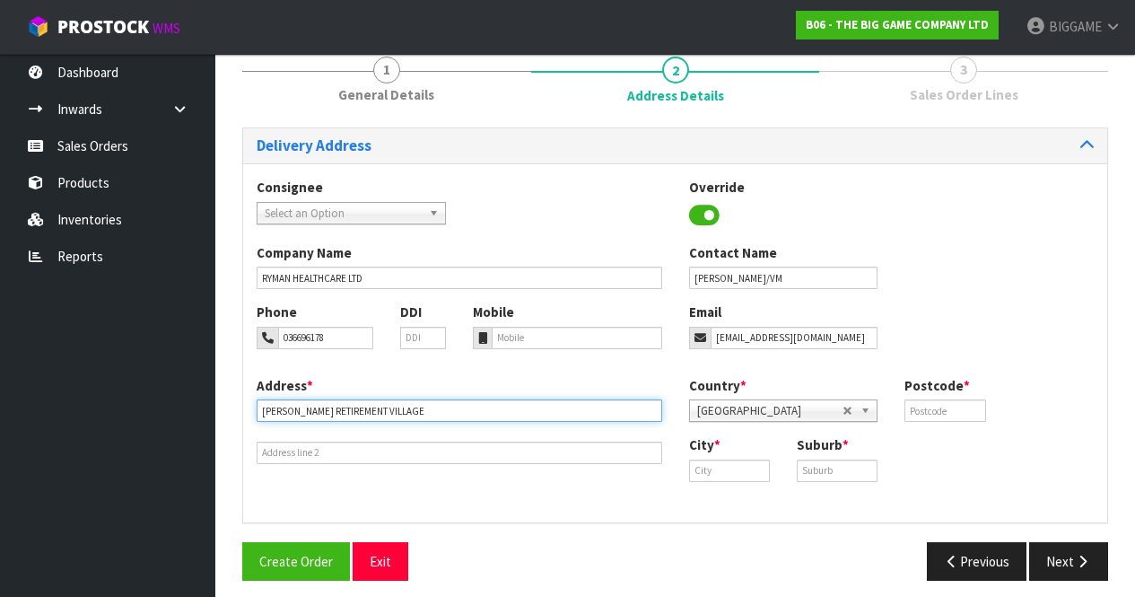
type input "CHARLES FLEMING RETIREMENT VILLAGE"
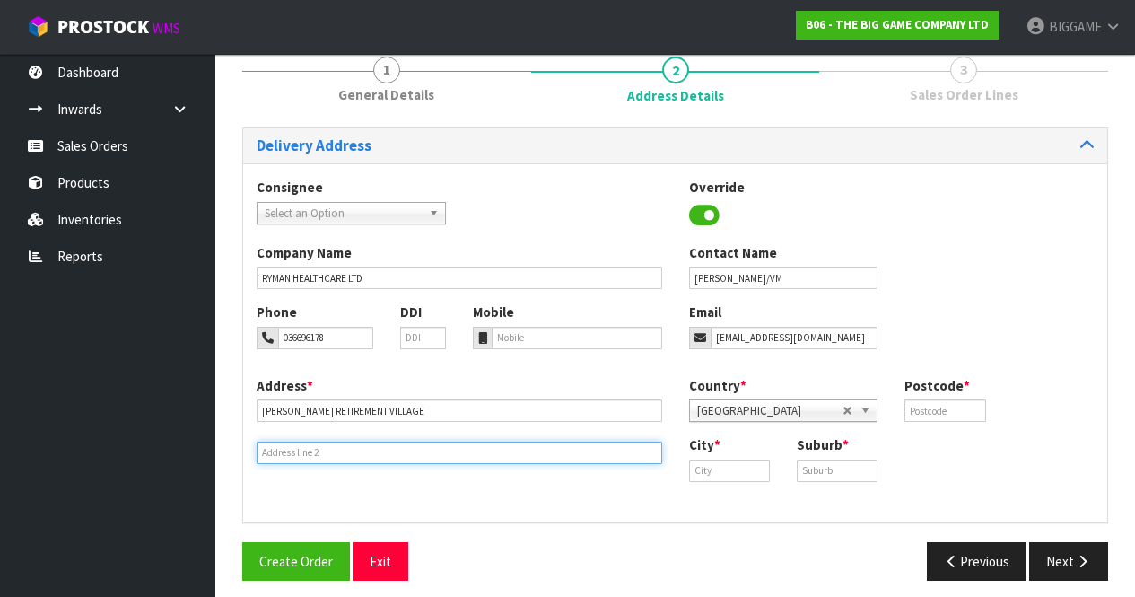
paste input "2BQE7RXX"
type input "2"
click at [338, 450] on input "112 PARATA STRETT" at bounding box center [460, 453] width 406 height 22
type input "112 PARATA STREET"
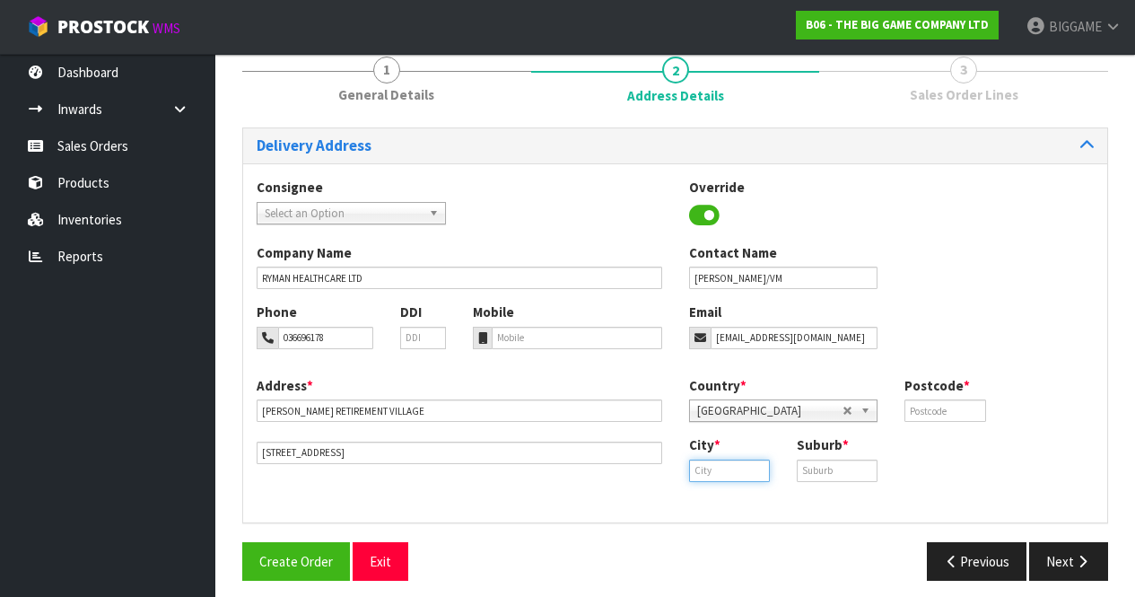
click at [737, 469] on input "text" at bounding box center [729, 470] width 81 height 22
type input "Waikanae"
click at [744, 498] on strong "Waikanae" at bounding box center [737, 501] width 59 height 17
click at [811, 466] on input "text" at bounding box center [837, 470] width 81 height 22
type input "WAIKANAE"
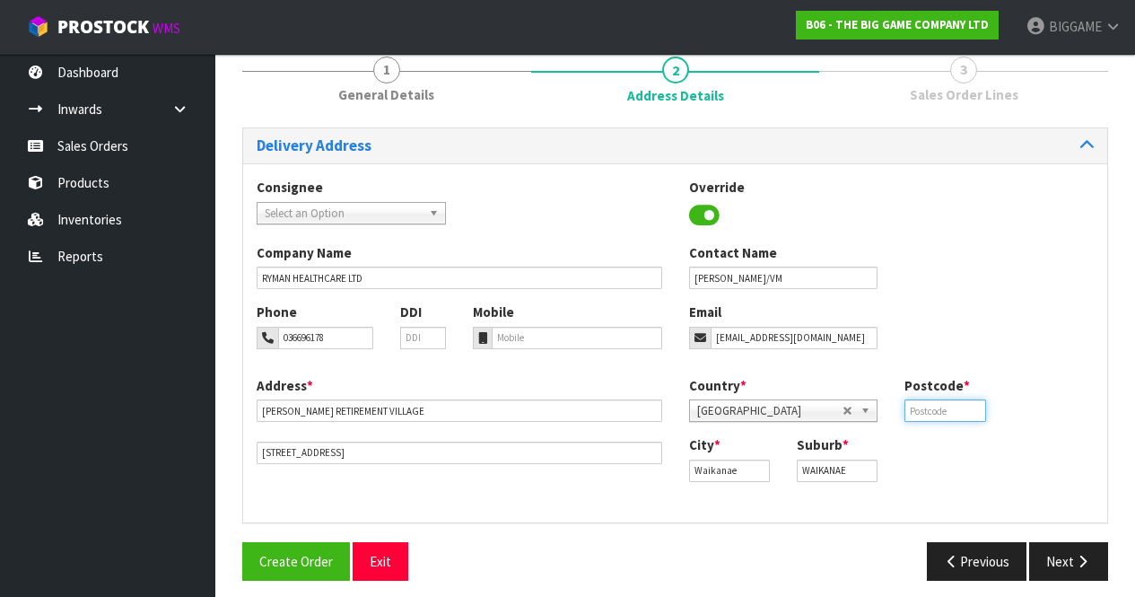
click at [919, 411] on input "text" at bounding box center [945, 410] width 81 height 22
type input "8042"
click at [1072, 554] on button "Next" at bounding box center [1068, 561] width 79 height 39
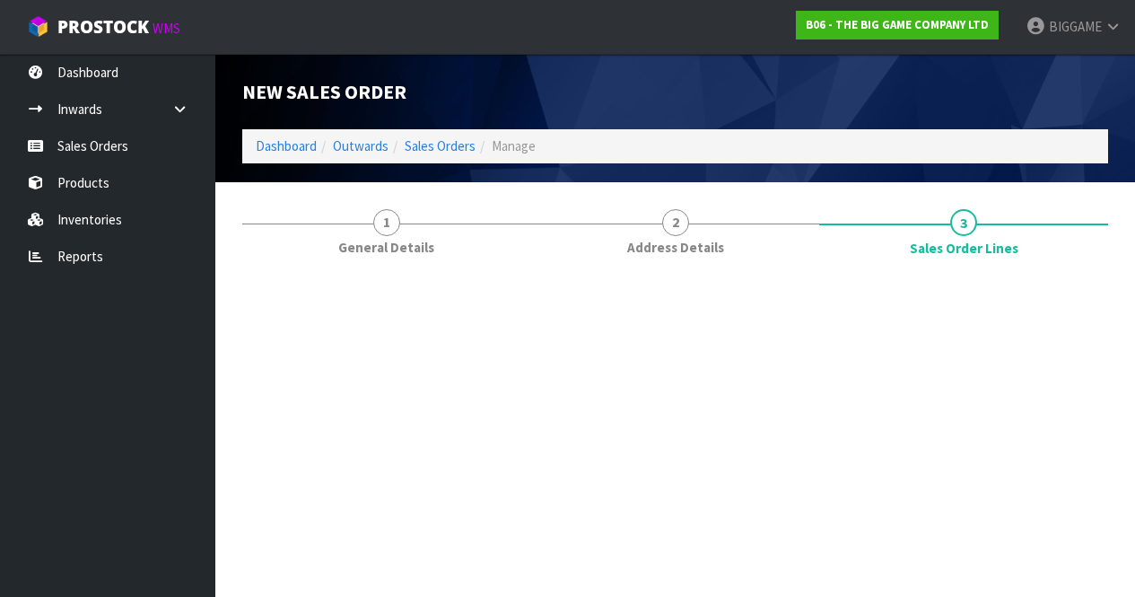
scroll to position [0, 0]
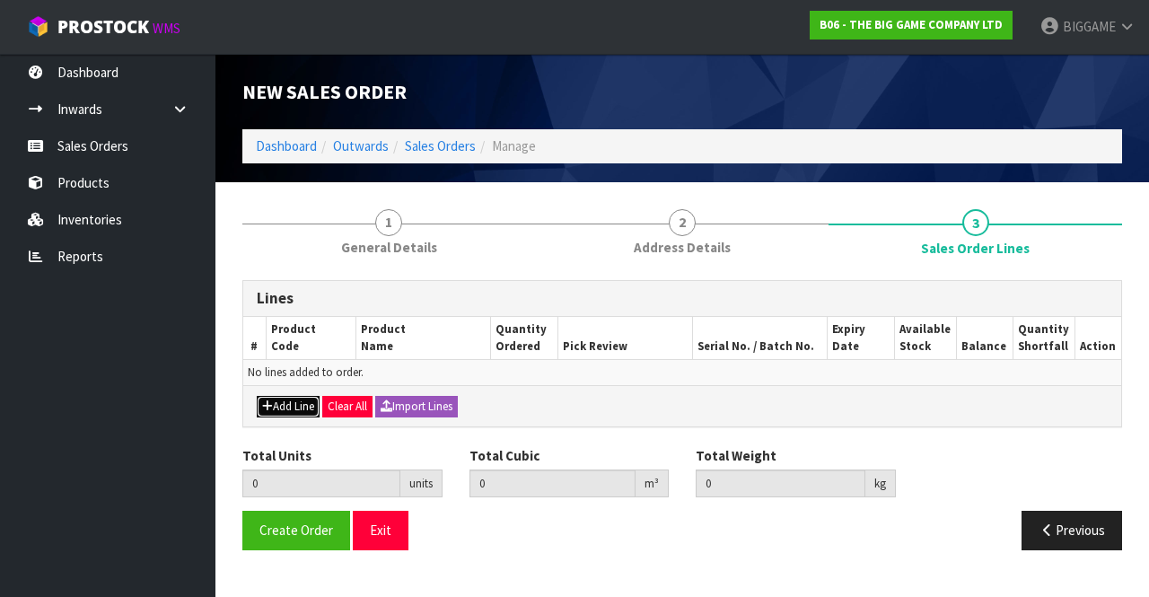
click at [293, 400] on button "Add Line" at bounding box center [288, 407] width 63 height 22
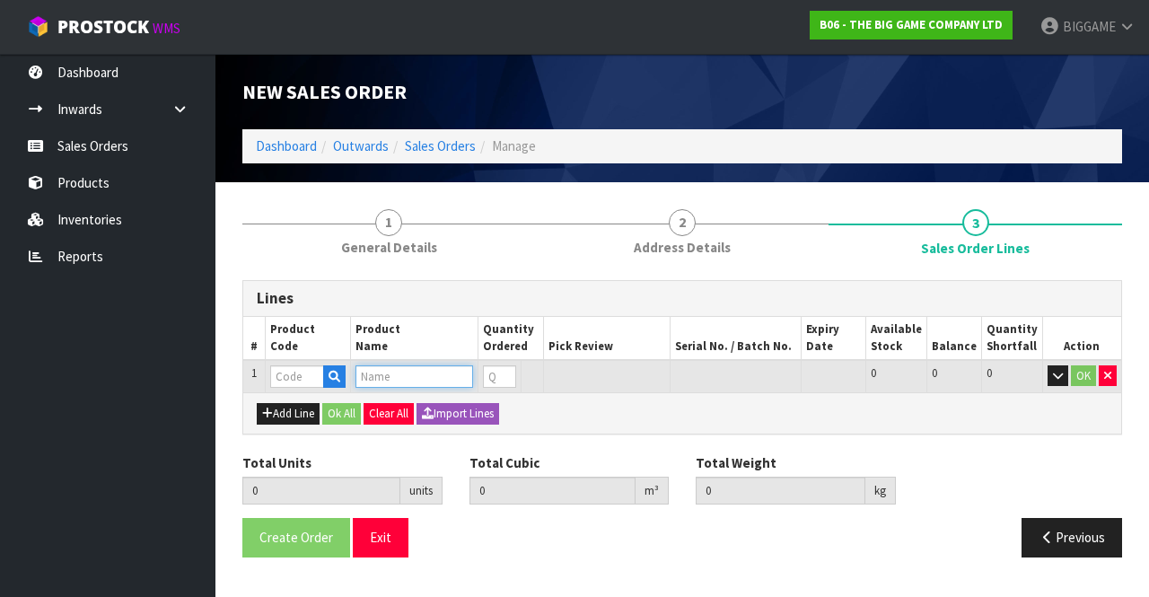
click at [380, 378] on input "text" at bounding box center [414, 376] width 118 height 22
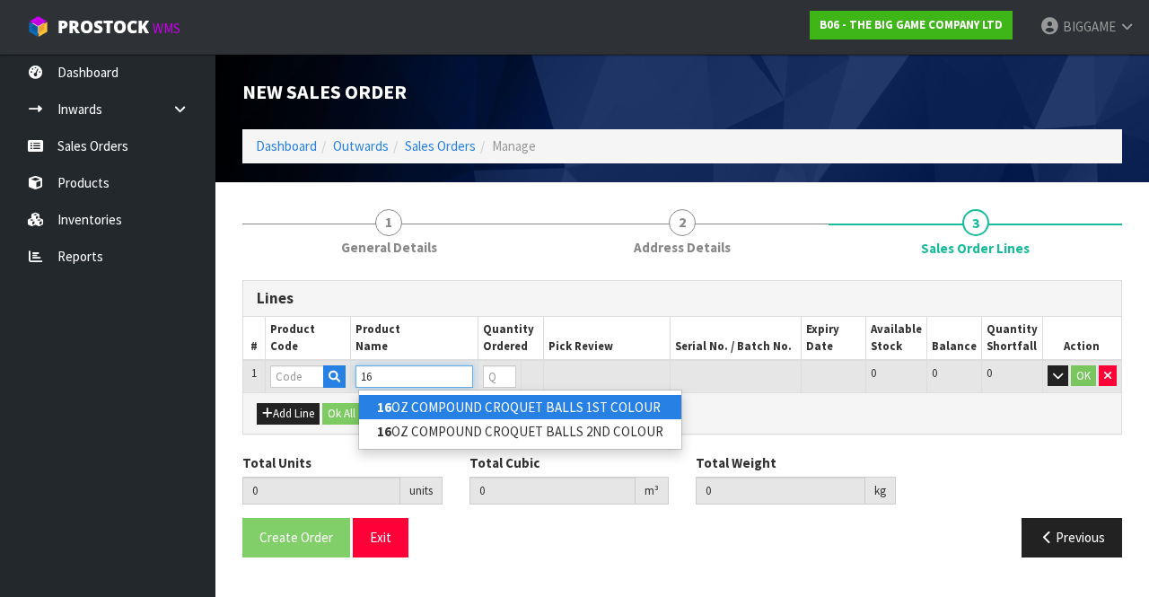
type input "16"
click at [412, 405] on link "16 OZ COMPOUND CROQUET BALLS 1ST COLOUR" at bounding box center [520, 407] width 322 height 24
type input "16OZ COMPOUND CROQUET BALLS 1ST COLOUR"
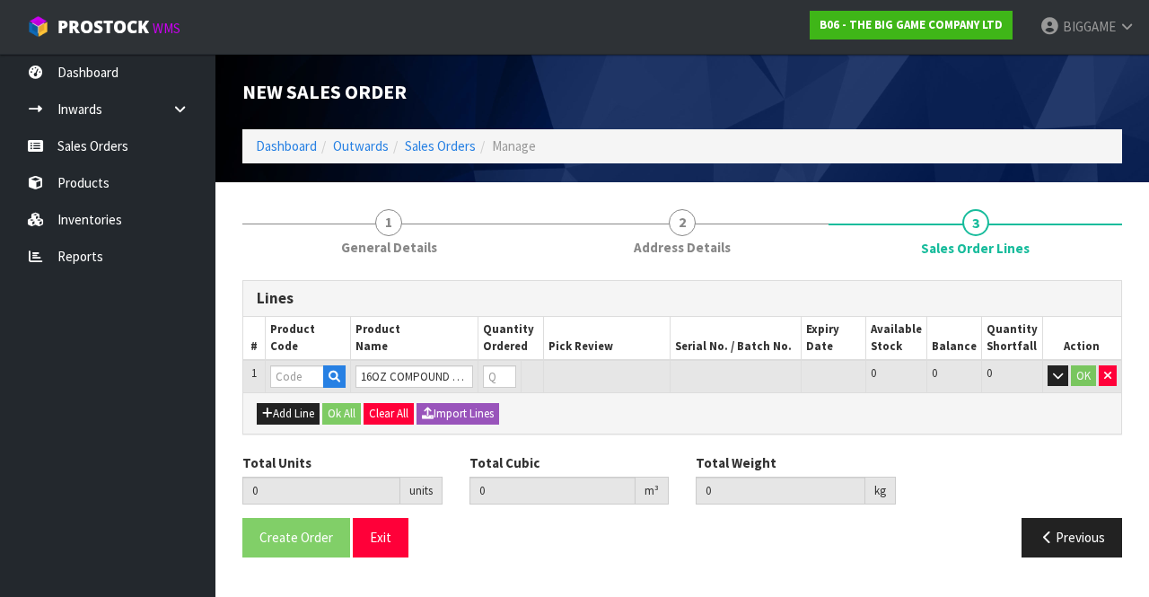
type input "0.000000"
type input "0.000"
type input "BS13105"
type input "0"
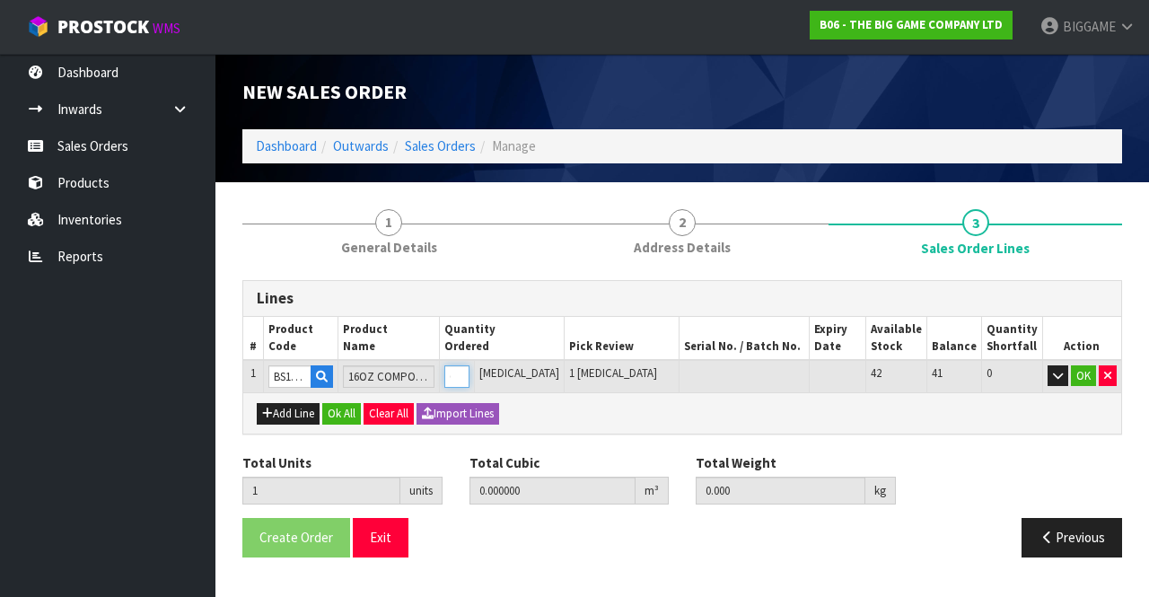
type input "1"
type input "0.004"
type input "2.15"
type input "1"
click at [469, 372] on input "1" at bounding box center [456, 376] width 25 height 22
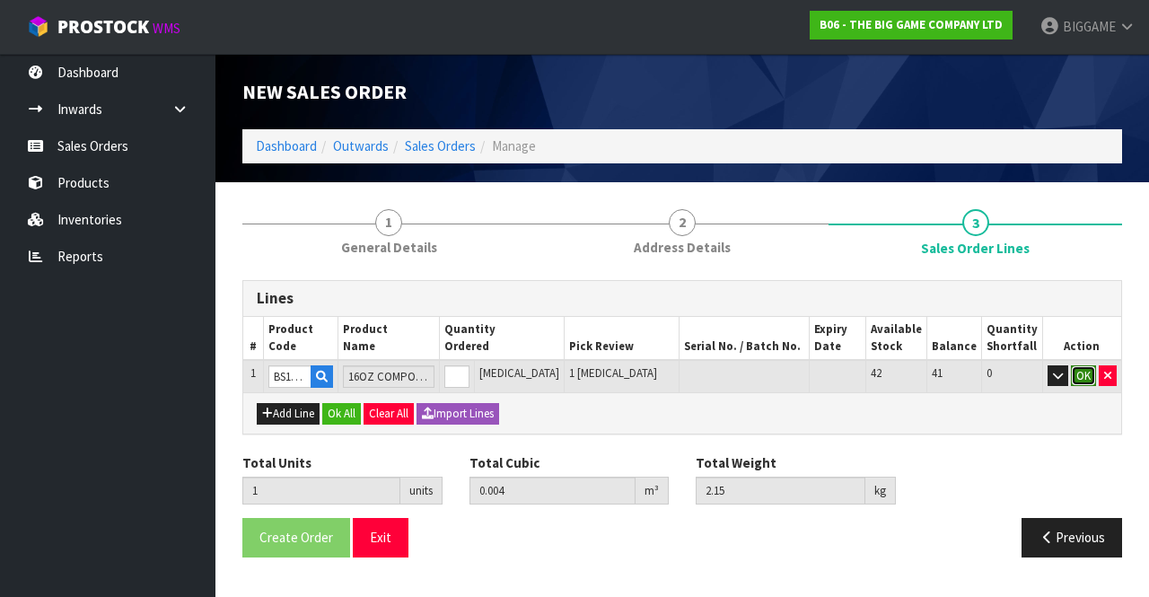
click at [1082, 369] on button "OK" at bounding box center [1083, 376] width 25 height 22
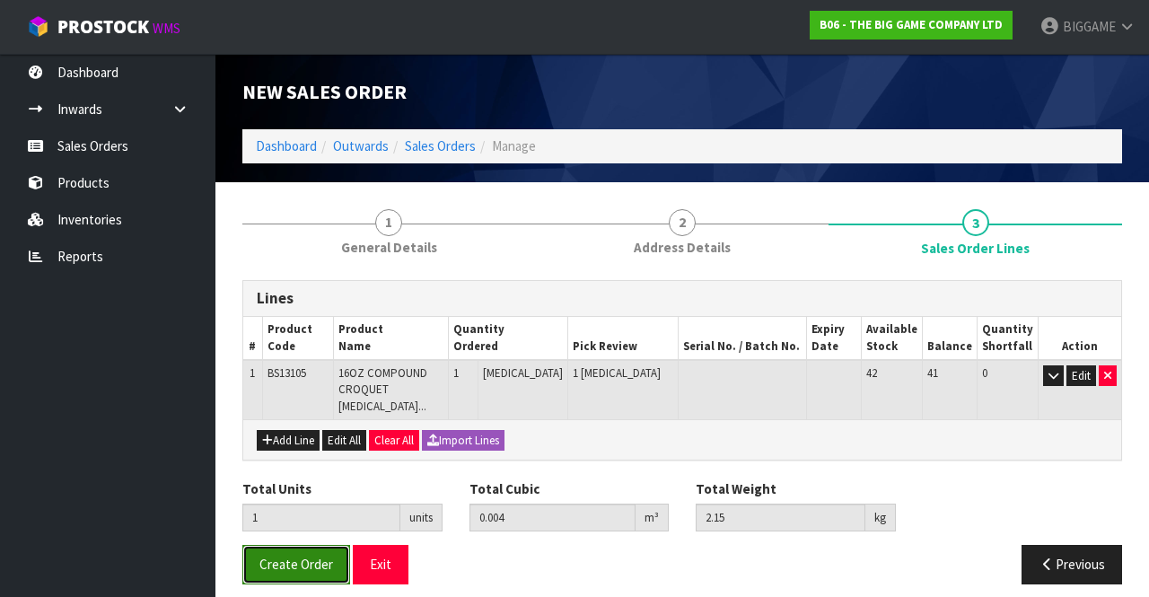
click at [286, 555] on span "Create Order" at bounding box center [296, 563] width 74 height 17
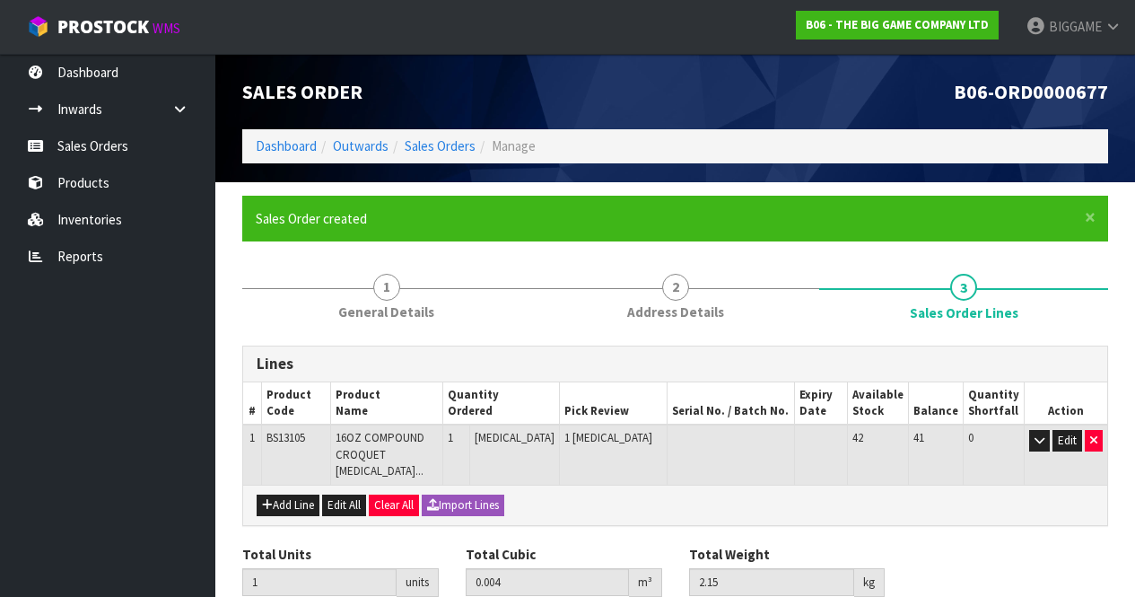
scroll to position [62, 0]
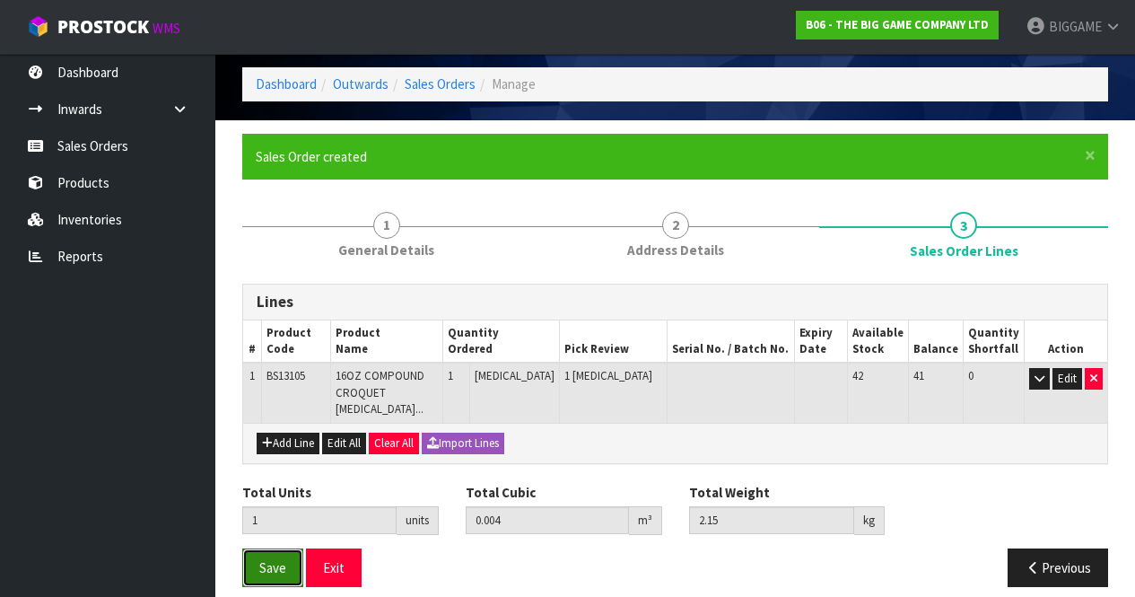
click at [282, 559] on span "Save" at bounding box center [272, 567] width 27 height 17
click at [268, 559] on span "Save" at bounding box center [272, 567] width 27 height 17
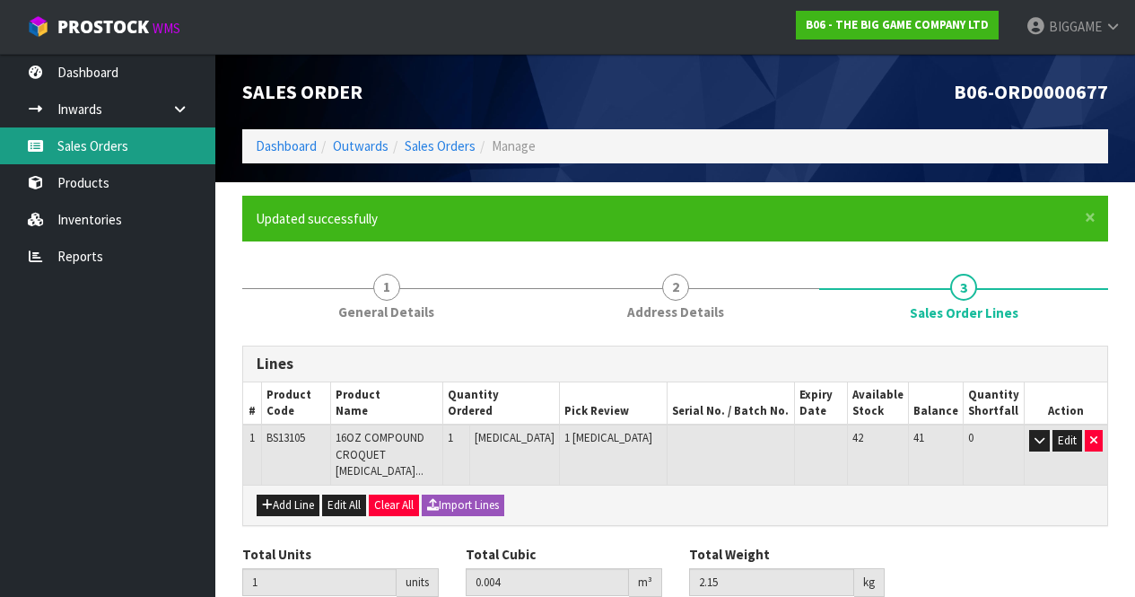
click at [92, 146] on link "Sales Orders" at bounding box center [107, 145] width 215 height 37
